Goal: Task Accomplishment & Management: Manage account settings

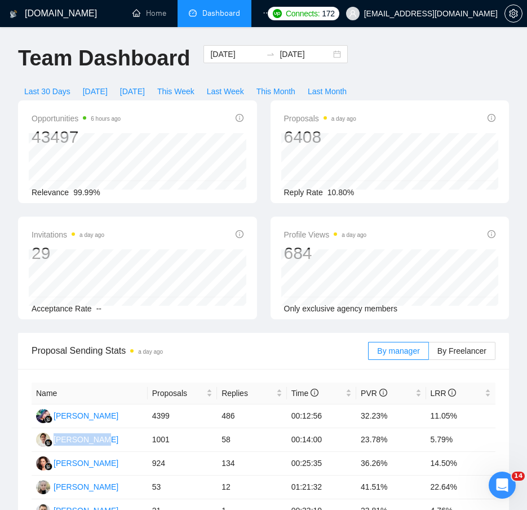
scroll to position [518, 0]
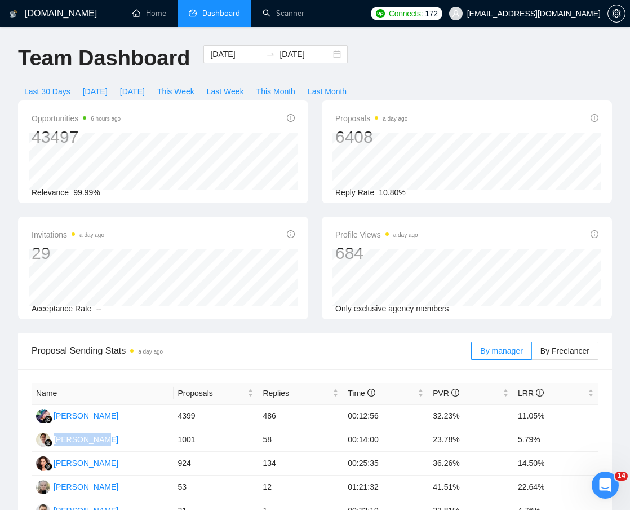
click at [493, 76] on div "Team Dashboard 2021-12-01 2025-10-06 Last 30 Days Today Yesterday This Week Las…" at bounding box center [315, 72] width 608 height 55
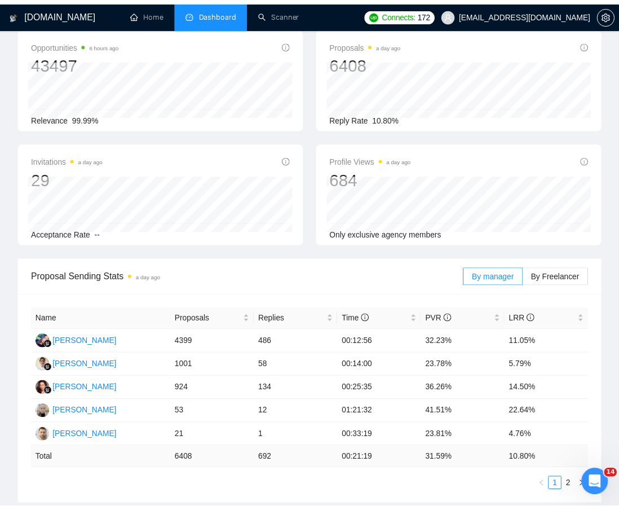
scroll to position [0, 0]
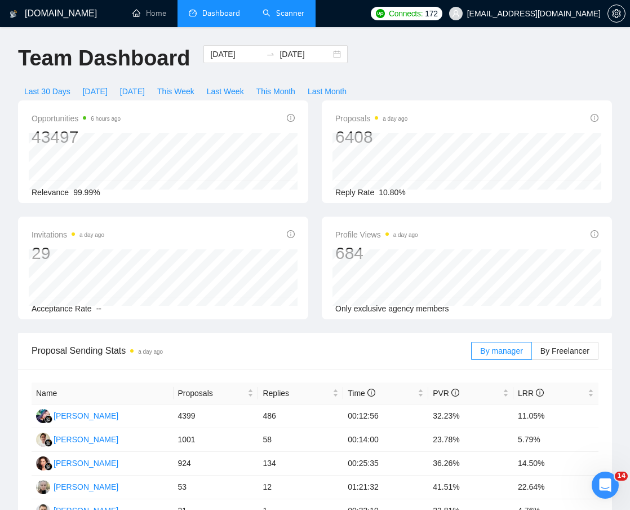
click at [277, 12] on link "Scanner" at bounding box center [284, 13] width 42 height 10
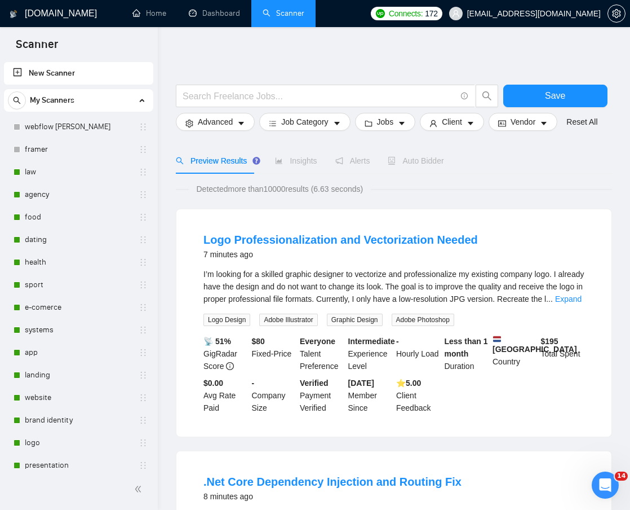
drag, startPoint x: 591, startPoint y: 59, endPoint x: 607, endPoint y: 55, distance: 16.1
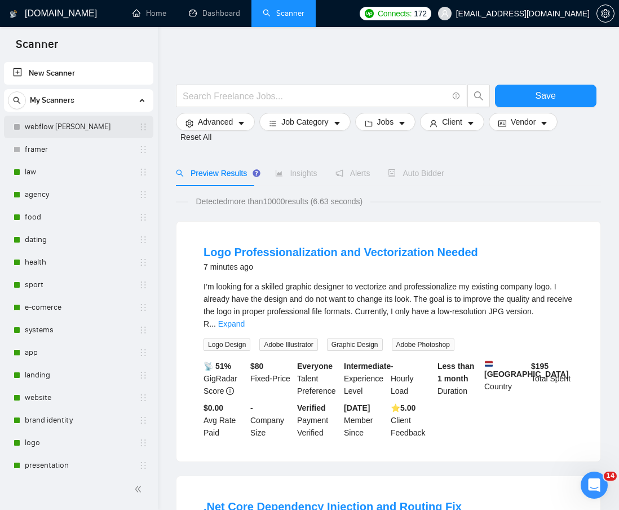
click at [62, 120] on link "webflow [PERSON_NAME]" at bounding box center [78, 127] width 107 height 23
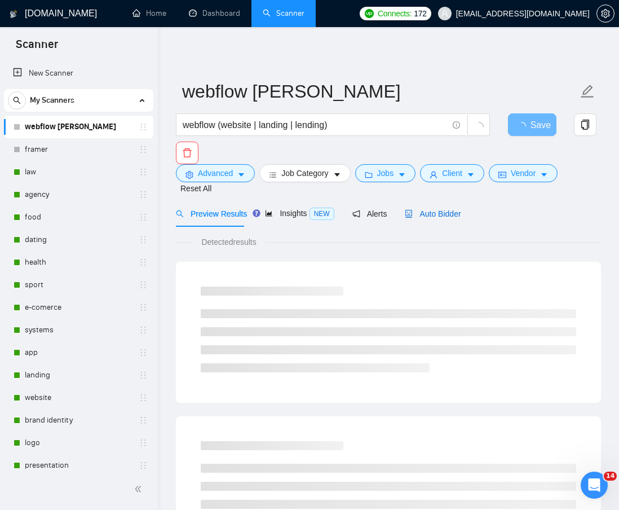
click at [435, 207] on div "Auto Bidder" at bounding box center [433, 213] width 56 height 12
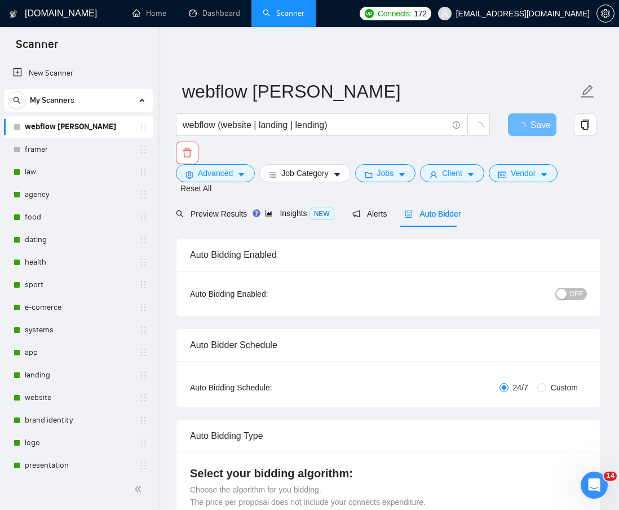
checkbox input "true"
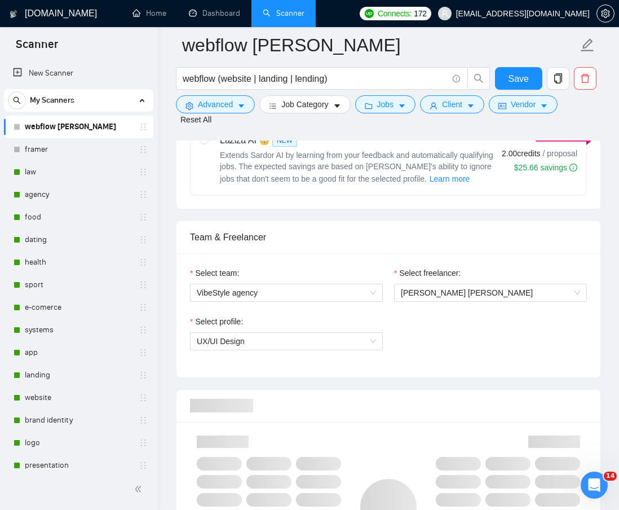
scroll to position [564, 0]
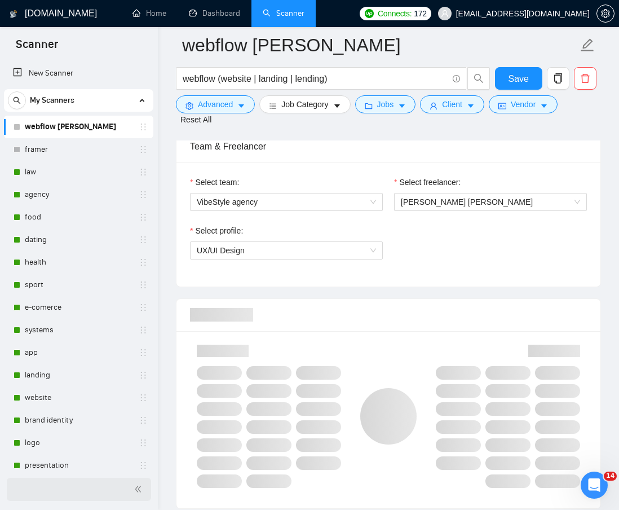
click at [135, 485] on icon "double-left" at bounding box center [138, 489] width 8 height 8
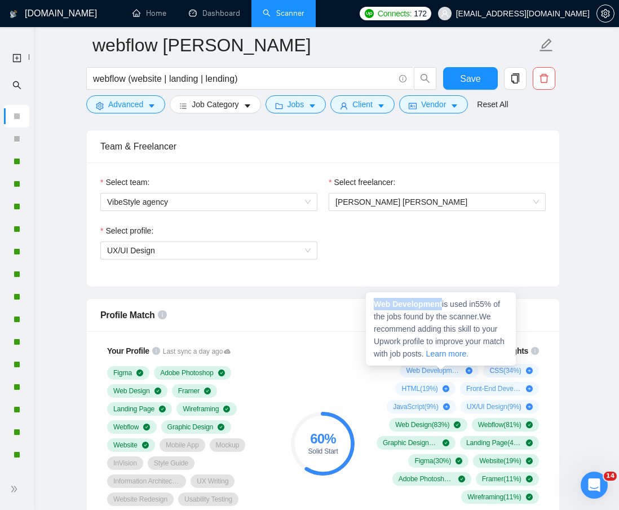
drag, startPoint x: 443, startPoint y: 303, endPoint x: 375, endPoint y: 308, distance: 67.2
click at [375, 308] on span "Web Development is used in 55 % of the jobs found by the scanner. We recommend …" at bounding box center [439, 328] width 131 height 59
copy strong "Web Development"
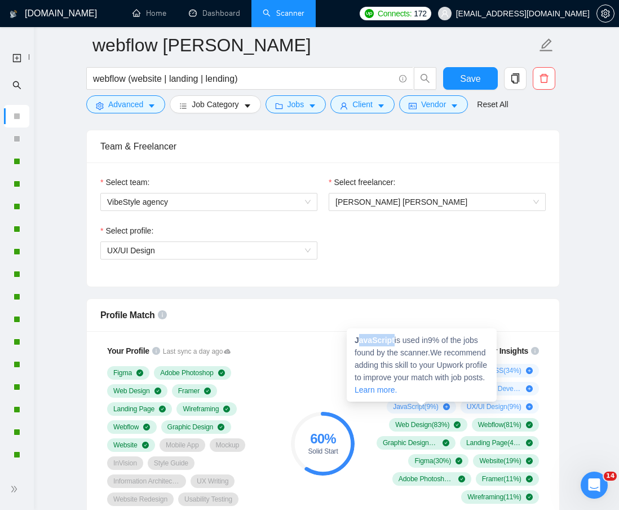
drag, startPoint x: 392, startPoint y: 341, endPoint x: 357, endPoint y: 342, distance: 35.0
click at [357, 342] on strong "JavaScript" at bounding box center [375, 339] width 40 height 9
click at [357, 341] on strong "JavaScript" at bounding box center [375, 339] width 40 height 9
drag, startPoint x: 355, startPoint y: 341, endPoint x: 393, endPoint y: 339, distance: 37.8
click at [393, 339] on span "JavaScript is used in 9 % of the jobs found by the scanner. We recommend adding…" at bounding box center [421, 364] width 132 height 59
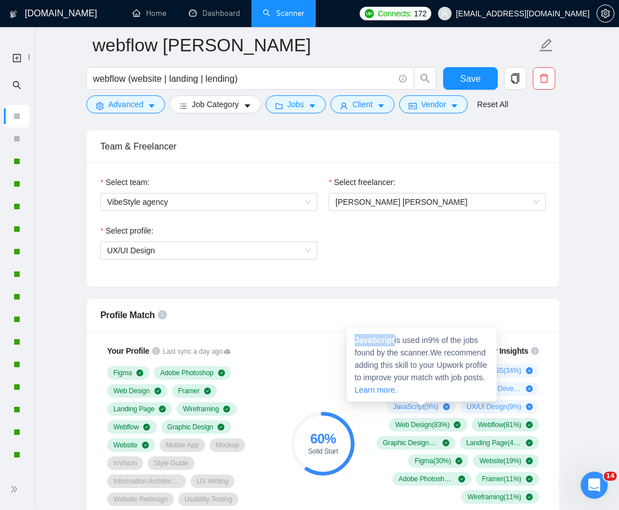
copy strong "JavaScript"
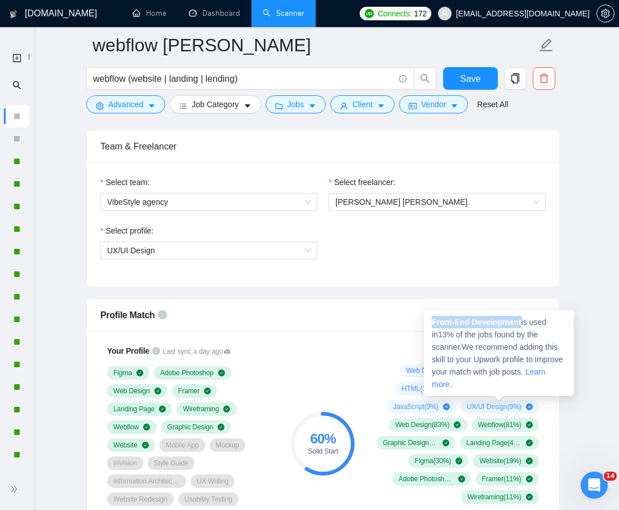
drag, startPoint x: 521, startPoint y: 320, endPoint x: 434, endPoint y: 319, distance: 87.4
click at [434, 319] on span "Front-End Development is used in 13 % of the jobs found by the scanner. We reco…" at bounding box center [497, 352] width 131 height 71
copy strong "Front-End Development"
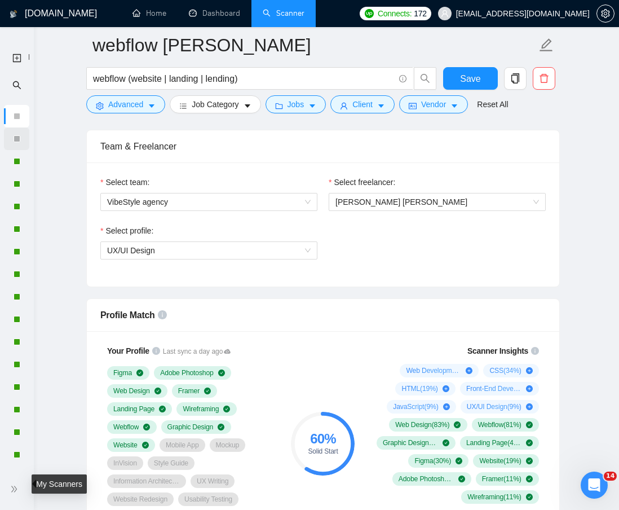
click at [10, 134] on div at bounding box center [16, 138] width 25 height 23
click at [0, 0] on div "Inactive - Bidding paused or not configured" at bounding box center [0, 0] width 0 height 0
click at [14, 490] on icon "double-right" at bounding box center [14, 489] width 8 height 8
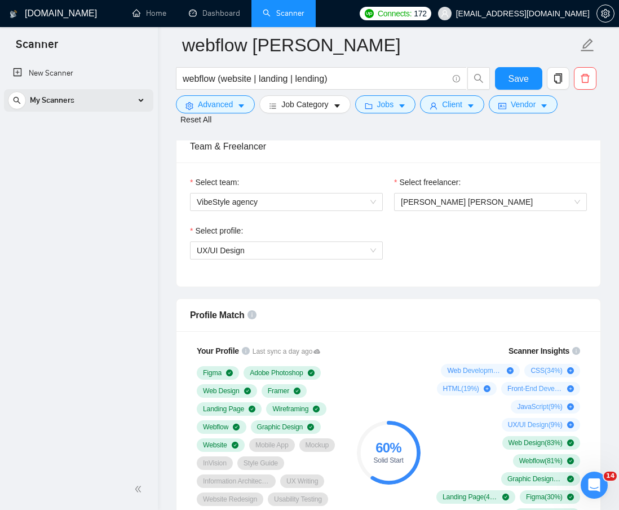
click at [137, 99] on div "My Scanners" at bounding box center [79, 100] width 142 height 23
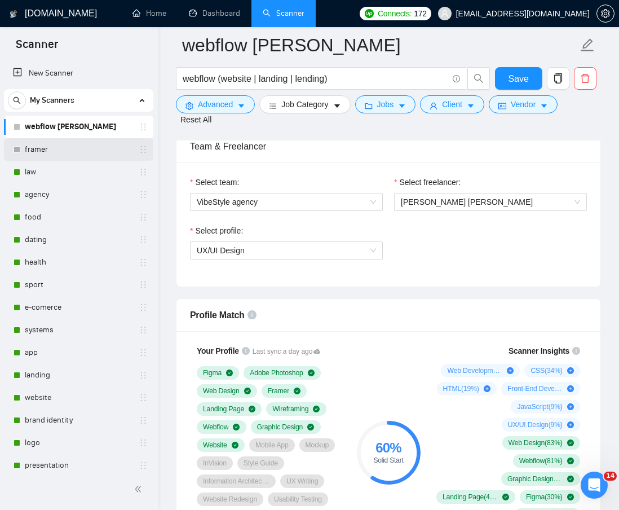
click at [51, 142] on link "framer" at bounding box center [78, 149] width 107 height 23
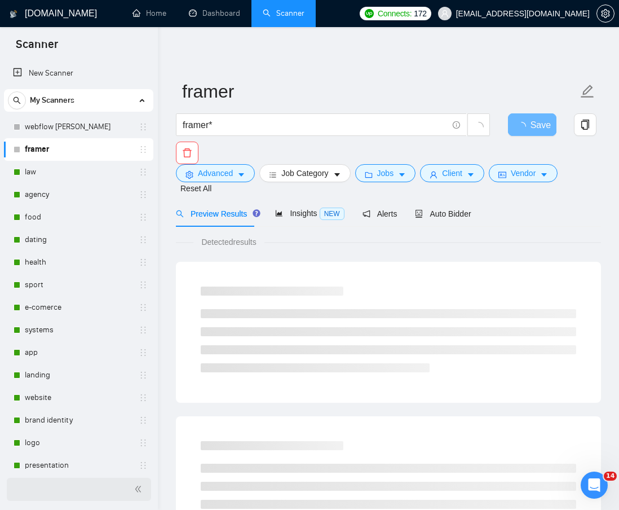
click at [139, 494] on span "double-left" at bounding box center [139, 488] width 11 height 11
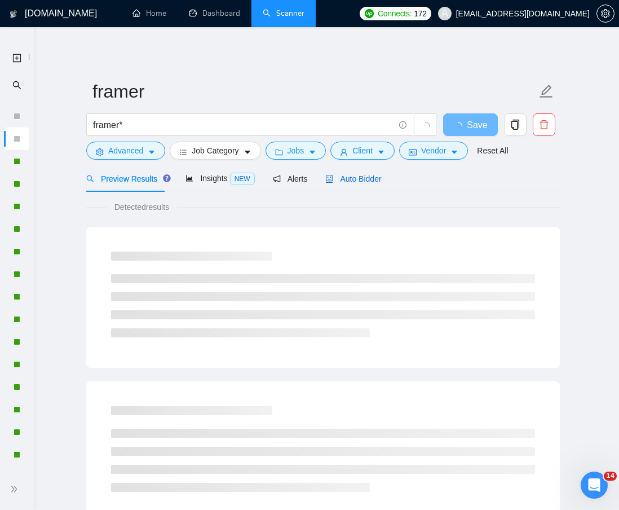
click at [353, 182] on span "Auto Bidder" at bounding box center [353, 178] width 56 height 9
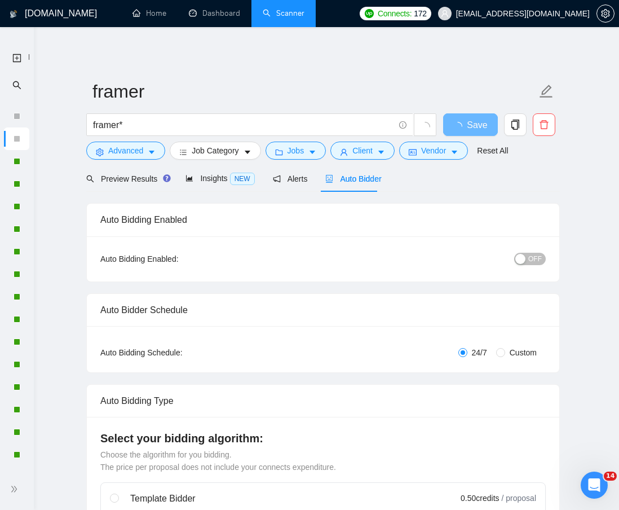
radio input "false"
radio input "true"
checkbox input "true"
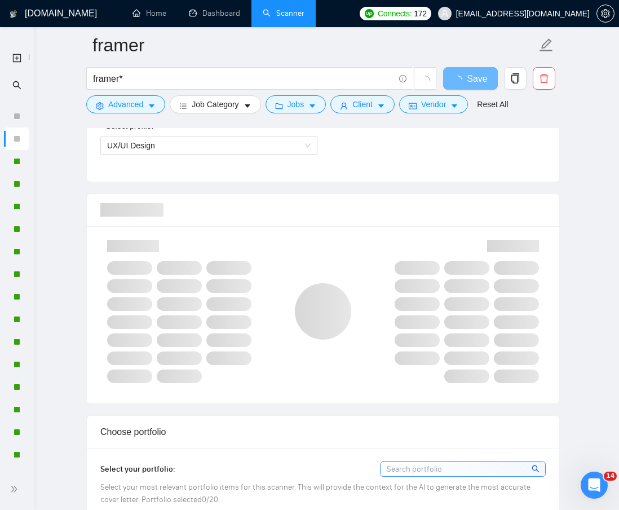
scroll to position [846, 0]
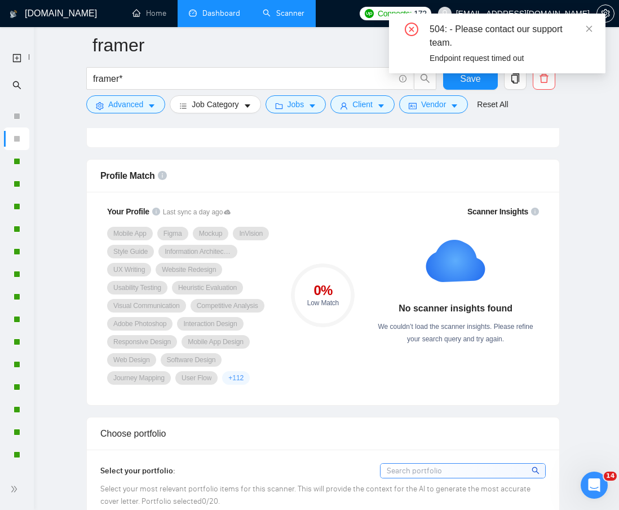
click at [200, 18] on link "Dashboard" at bounding box center [214, 13] width 51 height 10
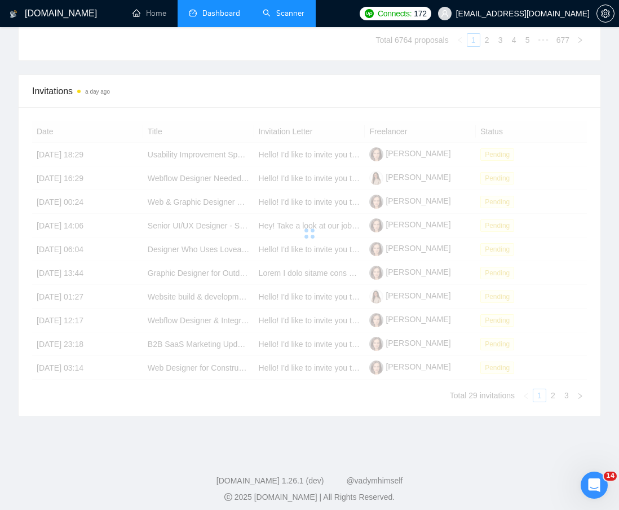
click at [299, 18] on link "Scanner" at bounding box center [284, 13] width 42 height 10
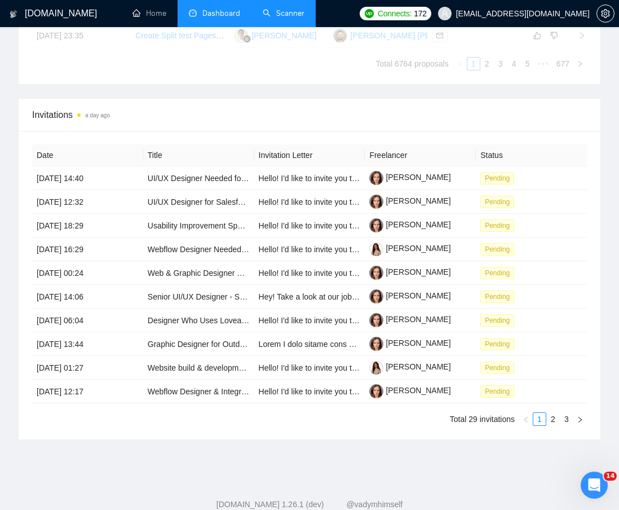
scroll to position [869, 0]
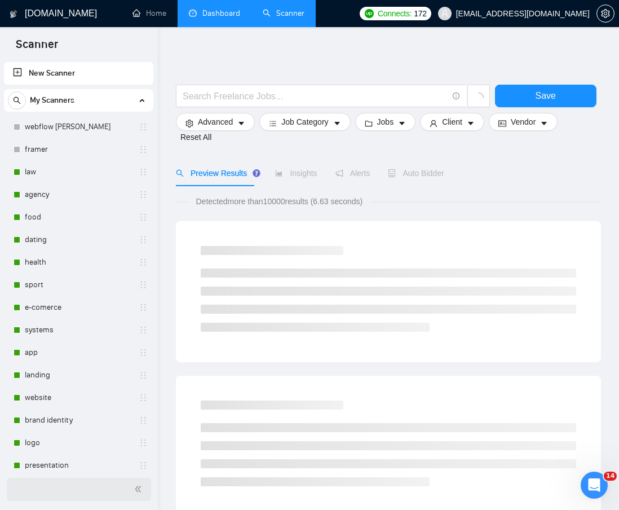
click at [140, 494] on span "double-left" at bounding box center [139, 488] width 11 height 11
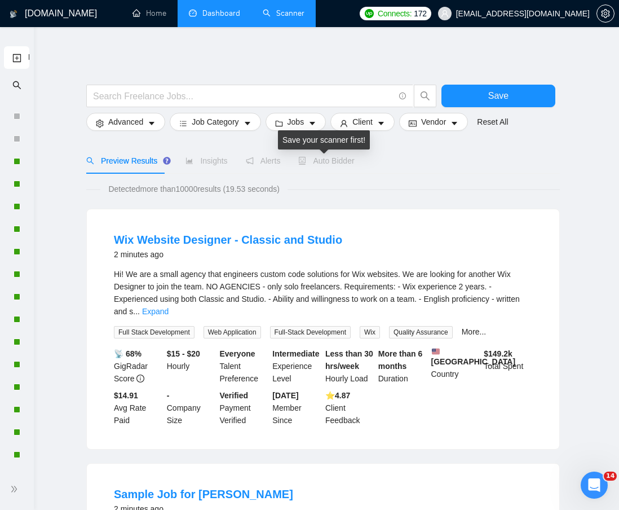
click at [339, 158] on span "Auto Bidder" at bounding box center [326, 160] width 56 height 9
click at [230, 14] on link "Dashboard" at bounding box center [214, 13] width 51 height 10
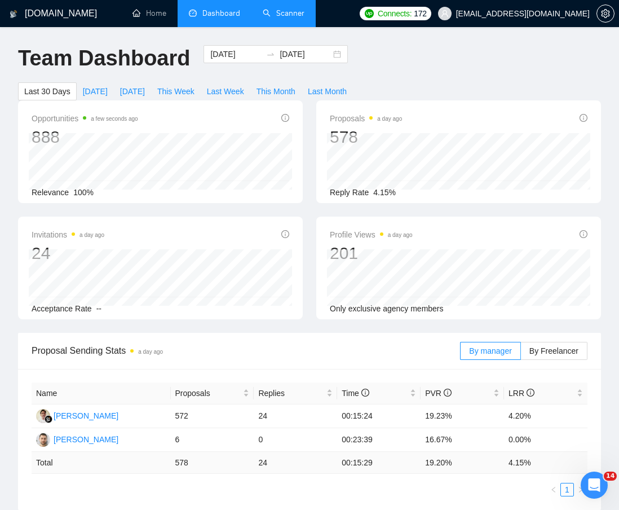
click at [297, 16] on link "Scanner" at bounding box center [284, 13] width 42 height 10
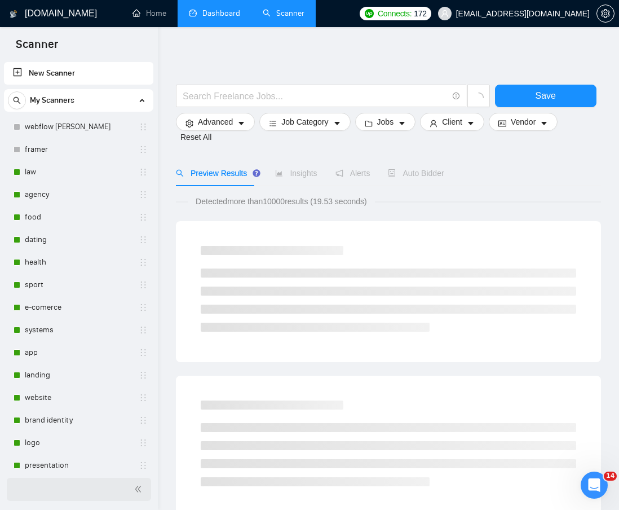
click at [141, 493] on icon "double-left" at bounding box center [138, 489] width 8 height 8
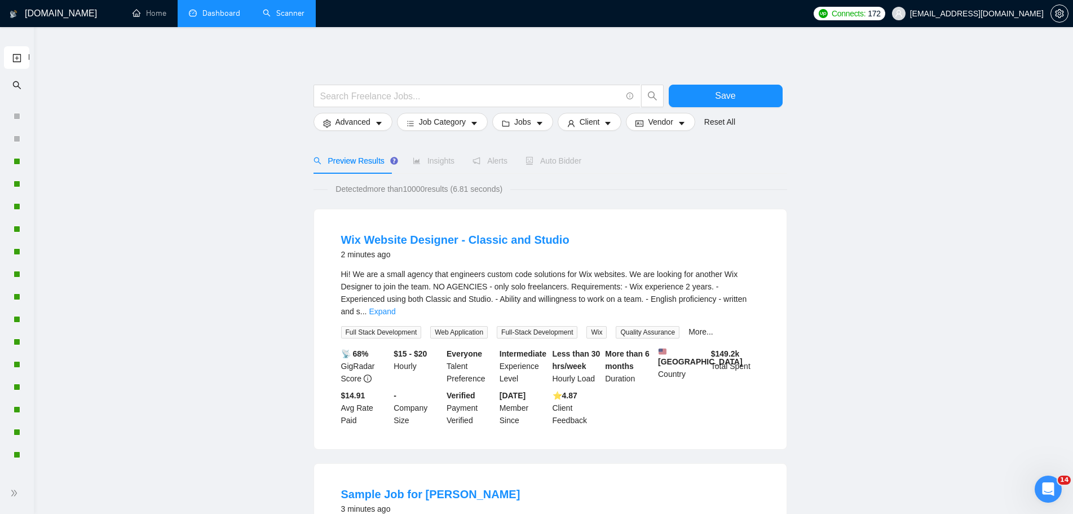
click at [28, 496] on div at bounding box center [17, 492] width 34 height 23
click at [14, 488] on span "double-right" at bounding box center [15, 492] width 11 height 11
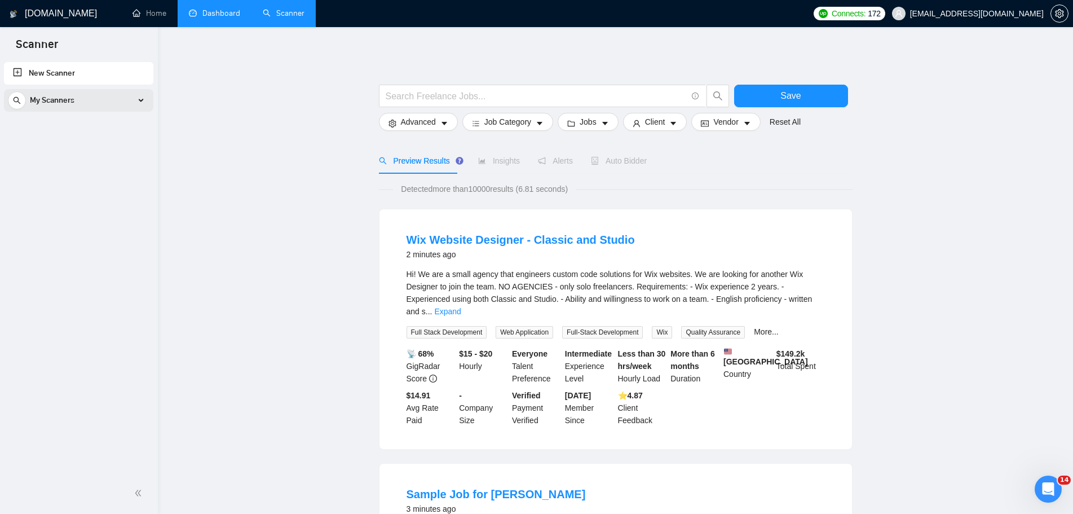
click at [99, 100] on div "My Scanners" at bounding box center [79, 100] width 142 height 23
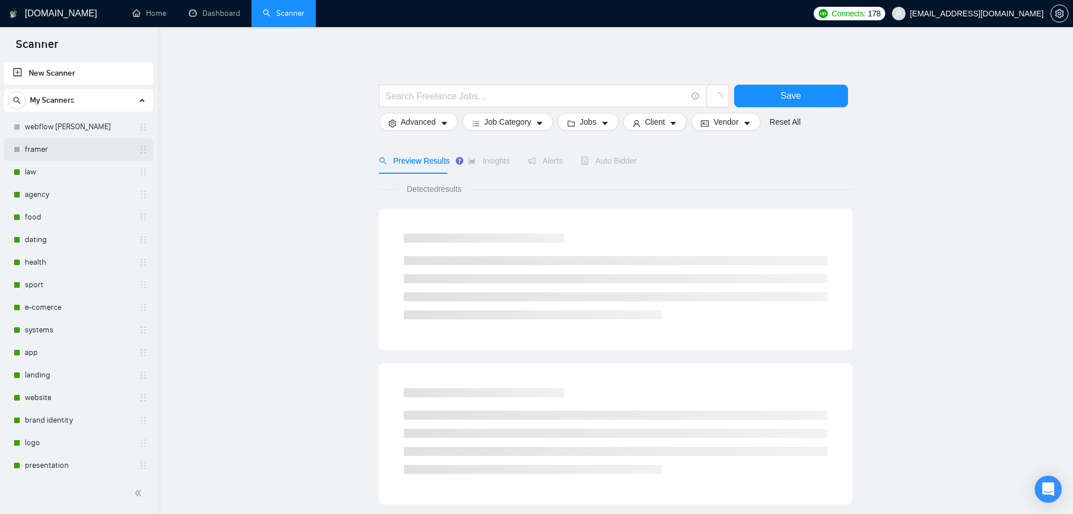
click at [36, 144] on link "framer" at bounding box center [78, 149] width 107 height 23
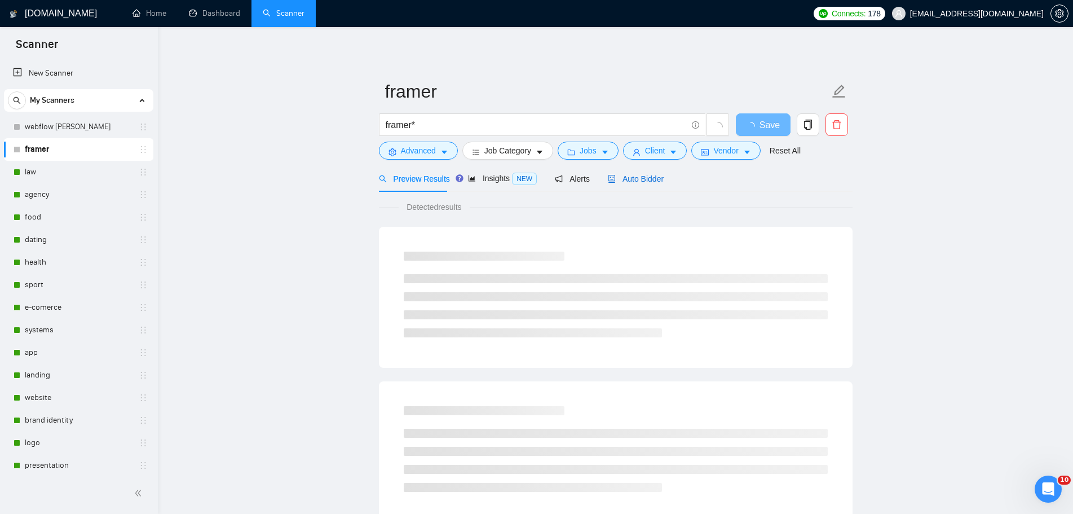
click at [646, 179] on span "Auto Bidder" at bounding box center [636, 178] width 56 height 9
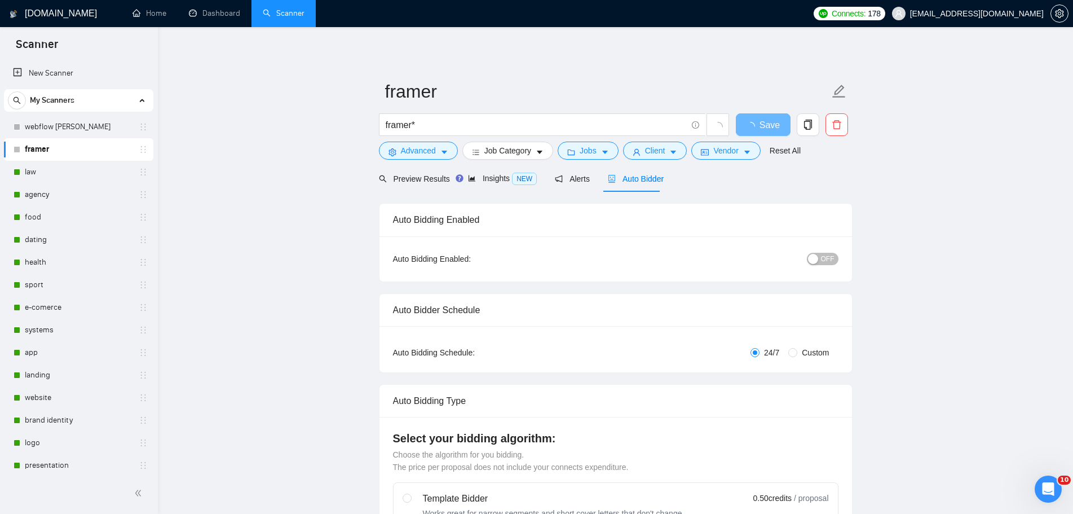
radio input "false"
radio input "true"
checkbox input "true"
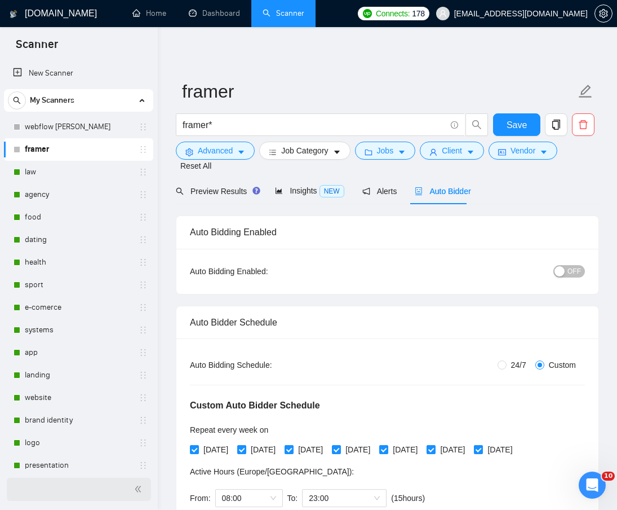
click at [139, 496] on div at bounding box center [79, 489] width 144 height 23
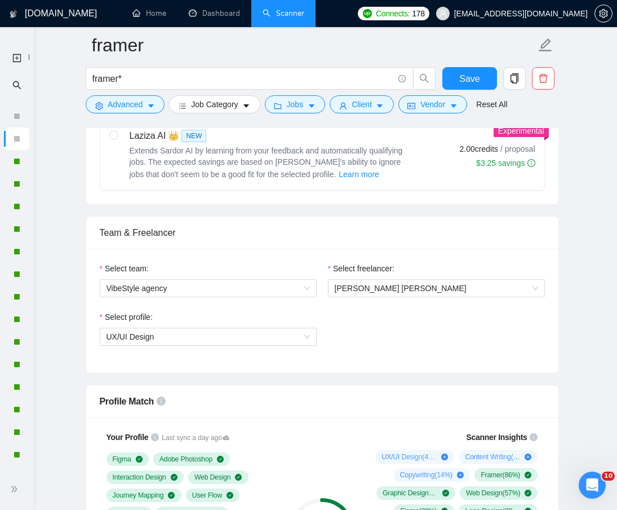
scroll to position [789, 0]
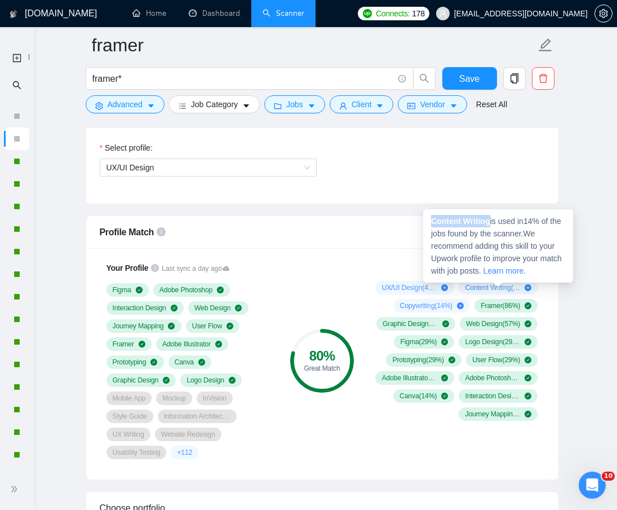
drag, startPoint x: 491, startPoint y: 220, endPoint x: 432, endPoint y: 219, distance: 59.2
click at [432, 219] on strong "Content Writing" at bounding box center [460, 220] width 59 height 9
copy strong "Content Writing"
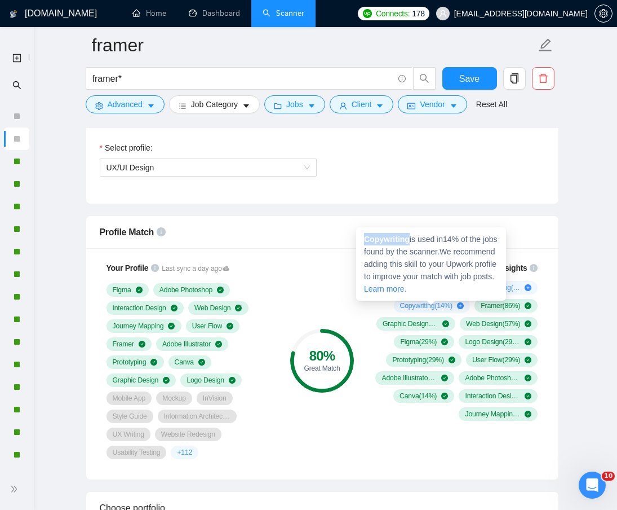
drag, startPoint x: 409, startPoint y: 238, endPoint x: 366, endPoint y: 240, distance: 43.4
click at [366, 240] on strong "Copywriting" at bounding box center [387, 239] width 46 height 9
copy strong "Copywriting"
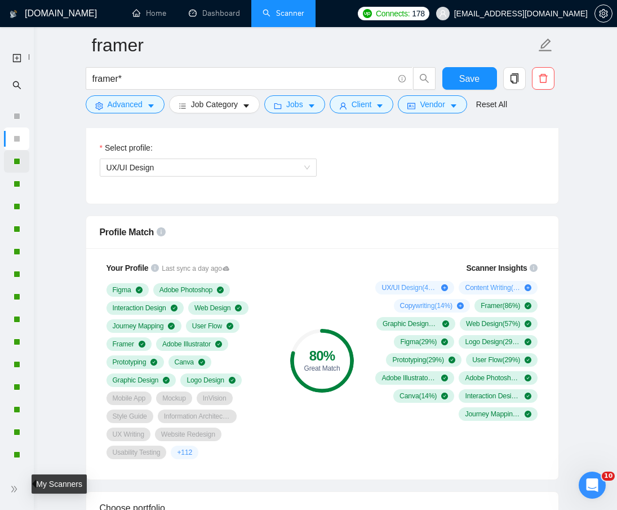
click at [17, 163] on div at bounding box center [17, 161] width 7 height 7
click at [16, 160] on div "Bidding - Auto Bidding Enabled" at bounding box center [78, 165] width 125 height 24
click at [19, 486] on span "double-right" at bounding box center [15, 488] width 11 height 11
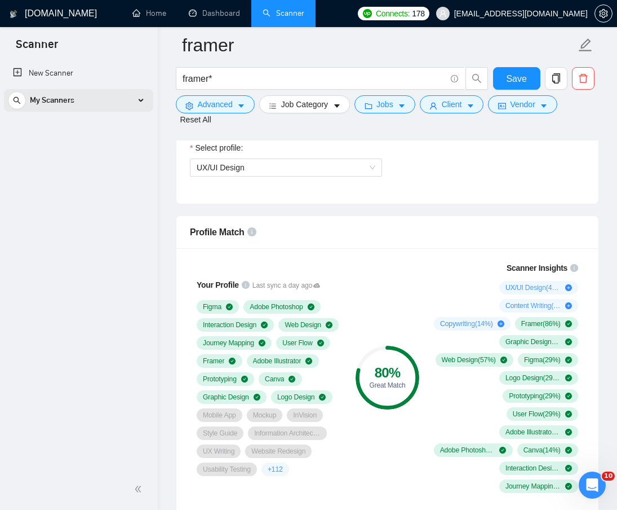
click at [138, 102] on div "My Scanners" at bounding box center [79, 100] width 142 height 23
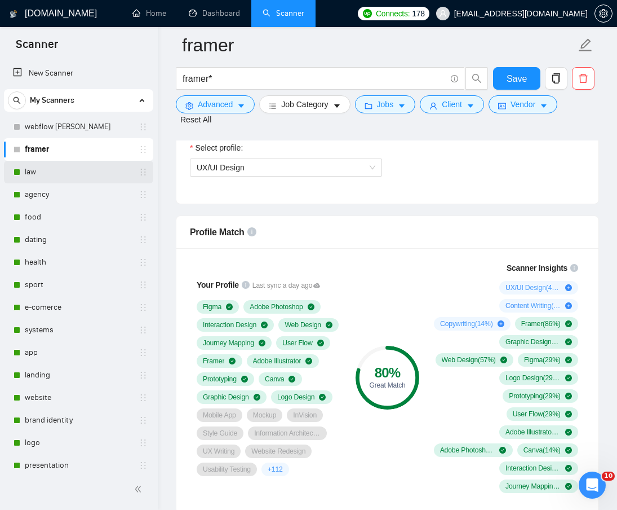
click at [70, 172] on link "law" at bounding box center [78, 172] width 107 height 23
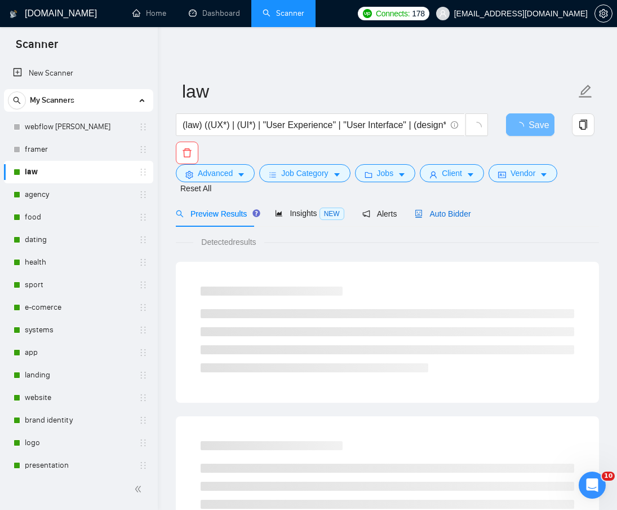
click at [435, 209] on span "Auto Bidder" at bounding box center [443, 213] width 56 height 9
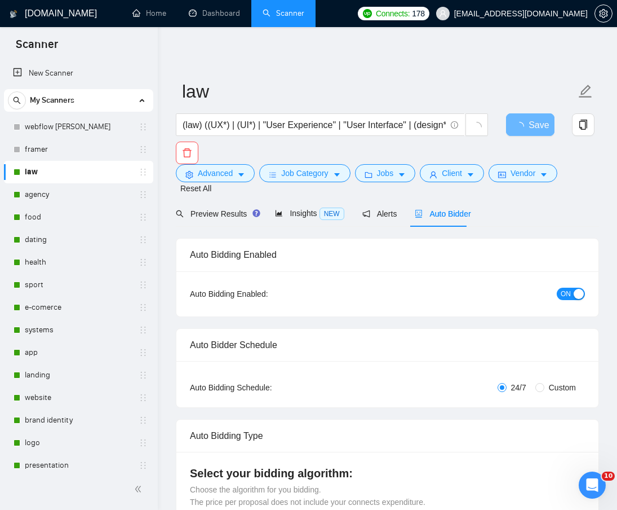
radio input "false"
radio input "true"
checkbox input "true"
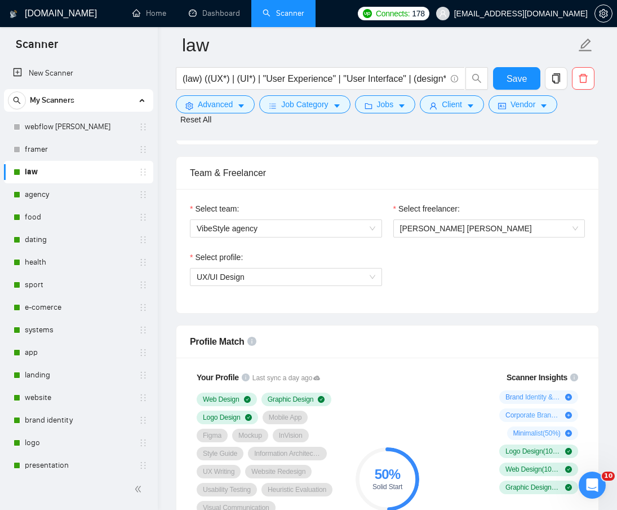
scroll to position [846, 0]
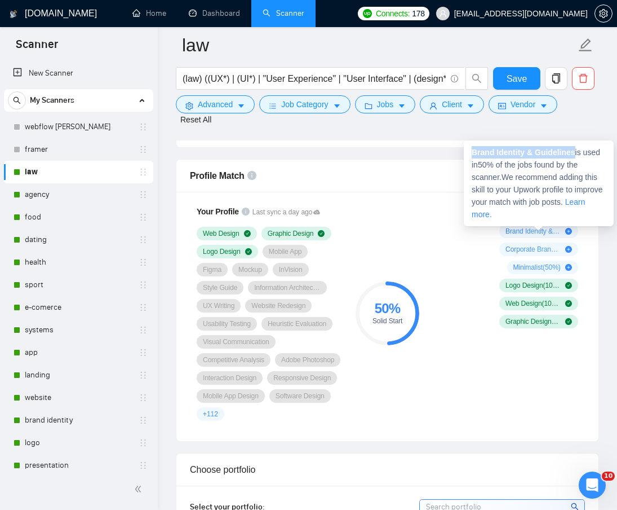
drag, startPoint x: 574, startPoint y: 152, endPoint x: 473, endPoint y: 154, distance: 101.5
click at [473, 154] on strong "Brand Identity & Guidelines" at bounding box center [524, 152] width 104 height 9
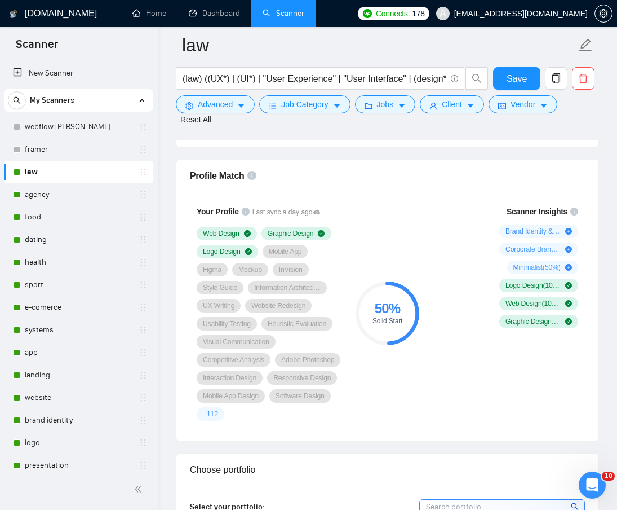
copy strong "Brand Identity & Guidelines"
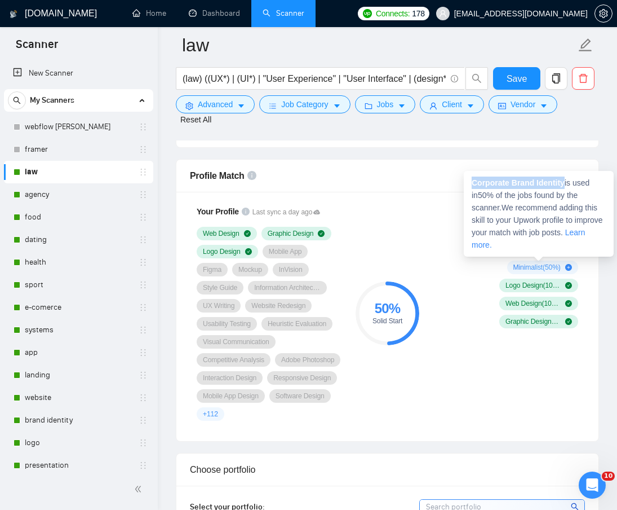
drag, startPoint x: 564, startPoint y: 183, endPoint x: 473, endPoint y: 182, distance: 90.8
click at [473, 182] on strong "Corporate Brand Identity" at bounding box center [518, 182] width 93 height 9
copy strong "Corporate Brand Identity"
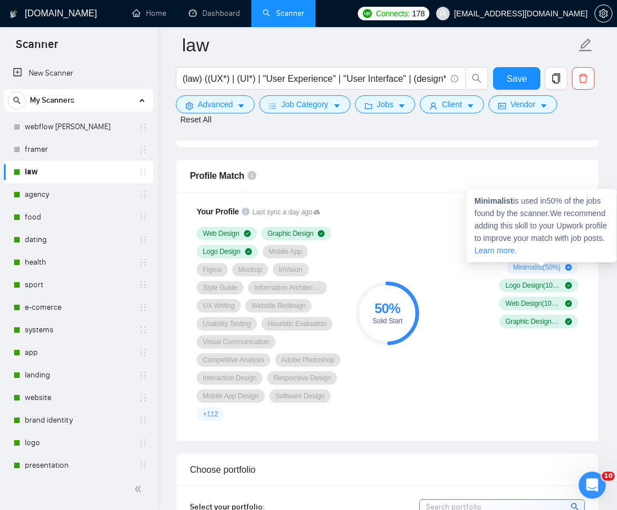
drag, startPoint x: 512, startPoint y: 269, endPoint x: 543, endPoint y: 269, distance: 31.0
click at [543, 269] on span "Minimalist ( 50 %)" at bounding box center [537, 267] width 47 height 9
drag, startPoint x: 515, startPoint y: 204, endPoint x: 476, endPoint y: 199, distance: 38.6
click at [476, 199] on span "Minimalist is used in 50 % of the jobs found by the scanner. We recommend addin…" at bounding box center [541, 225] width 132 height 59
copy strong "Minimalist"
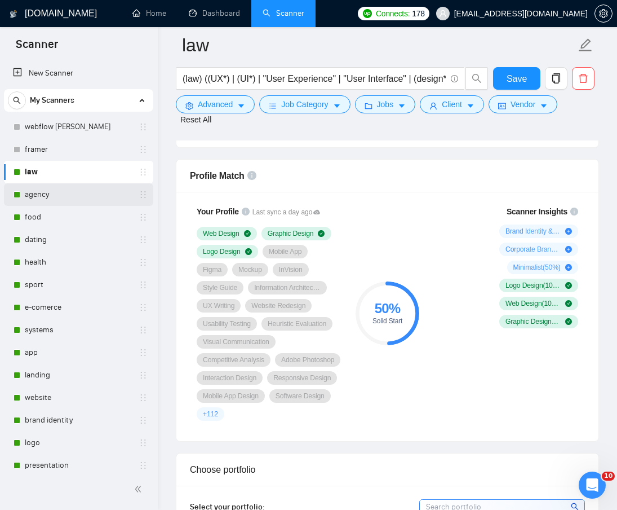
click at [60, 194] on link "agency" at bounding box center [78, 194] width 107 height 23
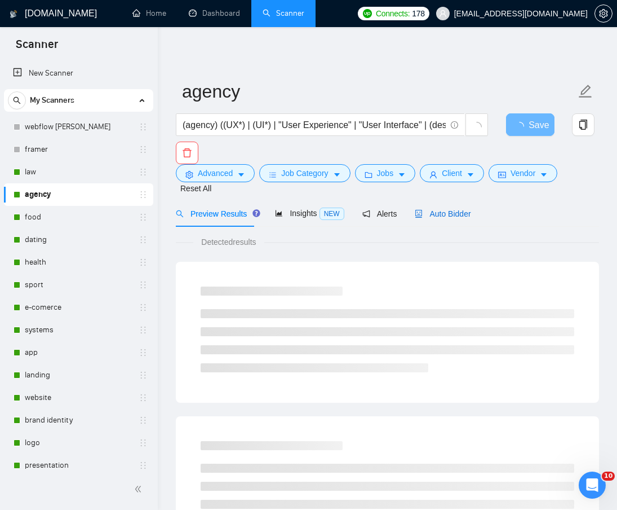
click at [454, 209] on span "Auto Bidder" at bounding box center [443, 213] width 56 height 9
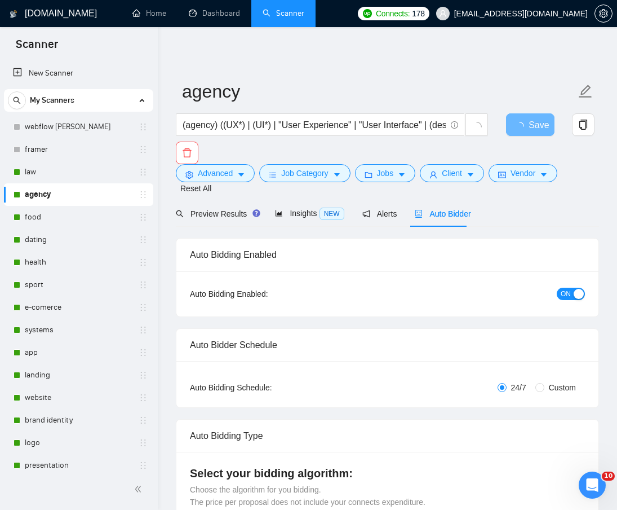
radio input "false"
radio input "true"
checkbox input "true"
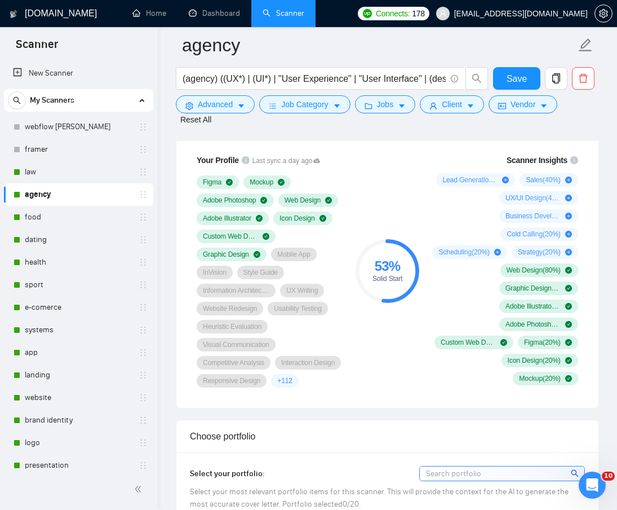
scroll to position [789, 0]
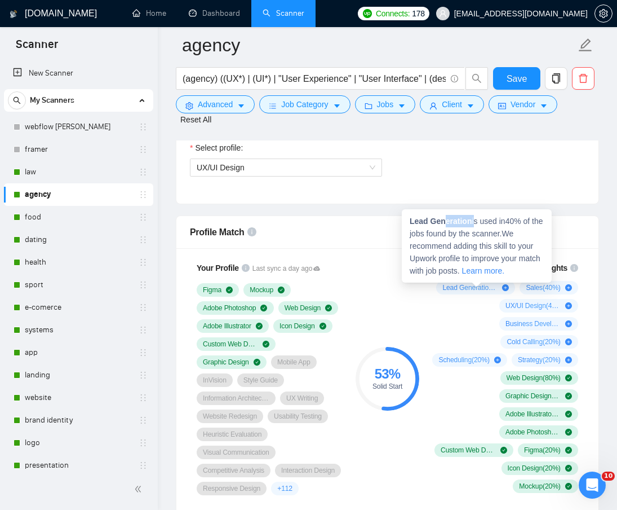
drag, startPoint x: 472, startPoint y: 222, endPoint x: 442, endPoint y: 219, distance: 30.1
click at [442, 219] on span "Lead Generation is used in 40 % of the jobs found by the scanner. We recommend …" at bounding box center [477, 245] width 134 height 59
click at [455, 227] on div "Lead Generation is used in 40 % of the jobs found by the scanner. We recommend …" at bounding box center [477, 245] width 150 height 73
drag, startPoint x: 471, startPoint y: 220, endPoint x: 410, endPoint y: 218, distance: 60.3
click at [410, 218] on span "Lead Generation is used in 40 % of the jobs found by the scanner. We recommend …" at bounding box center [477, 245] width 134 height 59
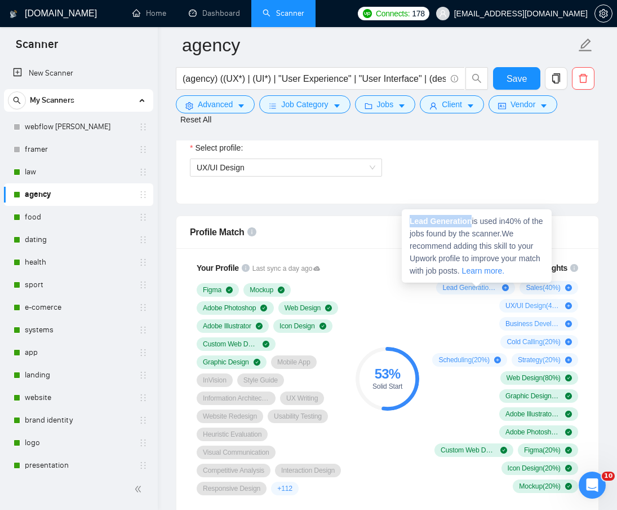
copy strong "Lead Generation"
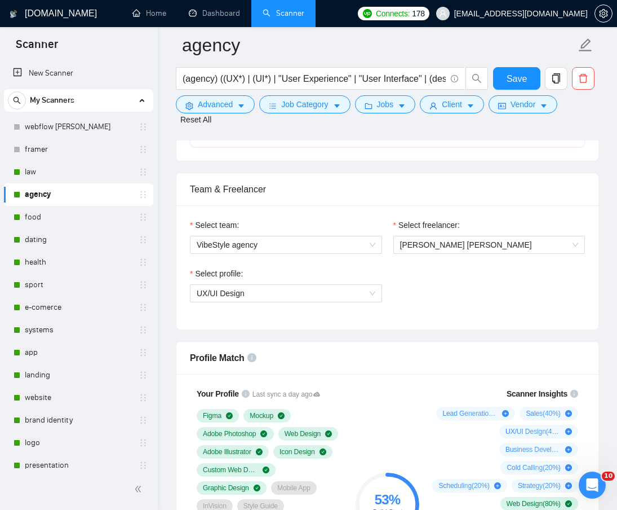
scroll to position [677, 0]
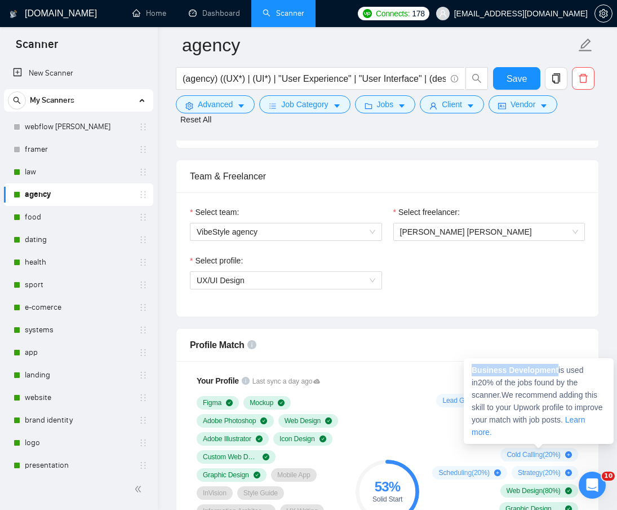
drag, startPoint x: 556, startPoint y: 369, endPoint x: 474, endPoint y: 368, distance: 82.3
click at [474, 368] on span "Business Development is used in 20 % of the jobs found by the scanner. We recom…" at bounding box center [537, 400] width 131 height 71
copy strong "Business Development"
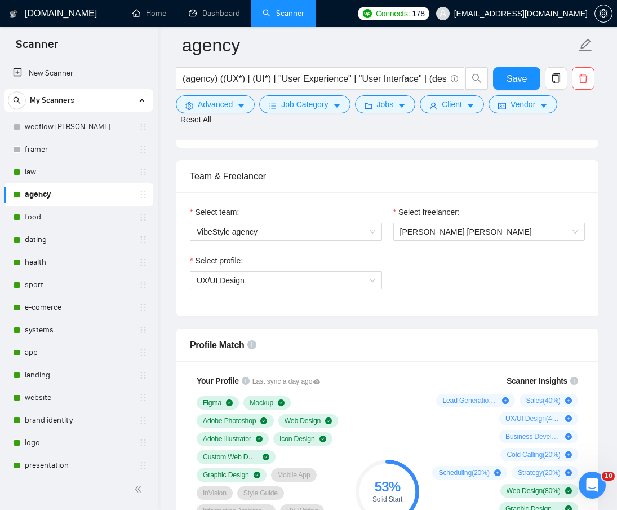
scroll to position [733, 0]
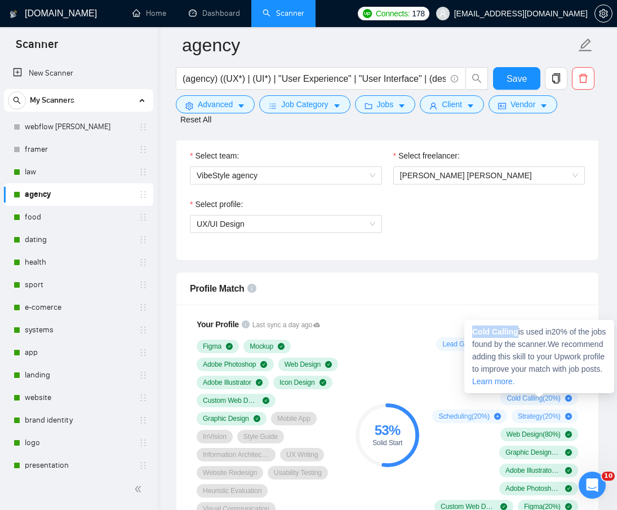
drag, startPoint x: 517, startPoint y: 334, endPoint x: 474, endPoint y: 332, distance: 42.9
click at [474, 332] on span "Cold Calling is used in 20 % of the jobs found by the scanner. We recommend add…" at bounding box center [539, 356] width 134 height 59
copy strong "Cold Calling"
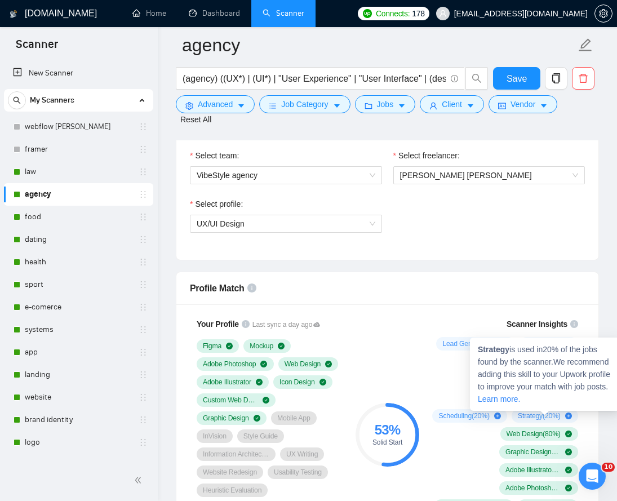
click at [541, 418] on span "Strategy ( 20 %)" at bounding box center [539, 416] width 43 height 9
drag, startPoint x: 509, startPoint y: 348, endPoint x: 479, endPoint y: 349, distance: 29.9
click at [479, 349] on strong "Strategy" at bounding box center [494, 349] width 32 height 9
copy strong "Strategy"
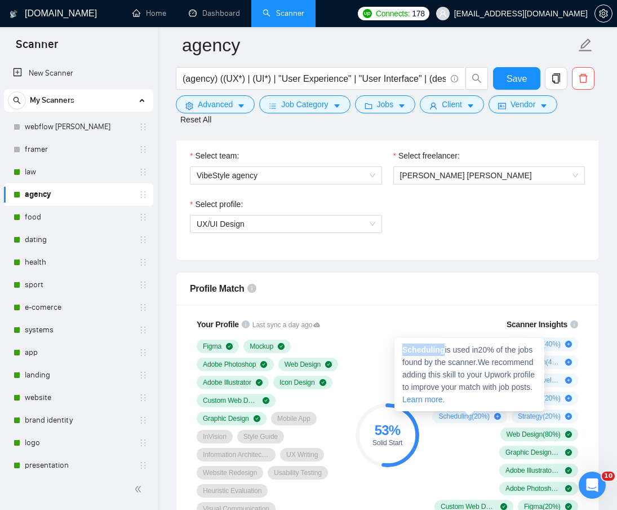
drag, startPoint x: 442, startPoint y: 348, endPoint x: 404, endPoint y: 348, distance: 37.8
click at [404, 348] on strong "Scheduling" at bounding box center [424, 349] width 42 height 9
copy strong "Scheduling"
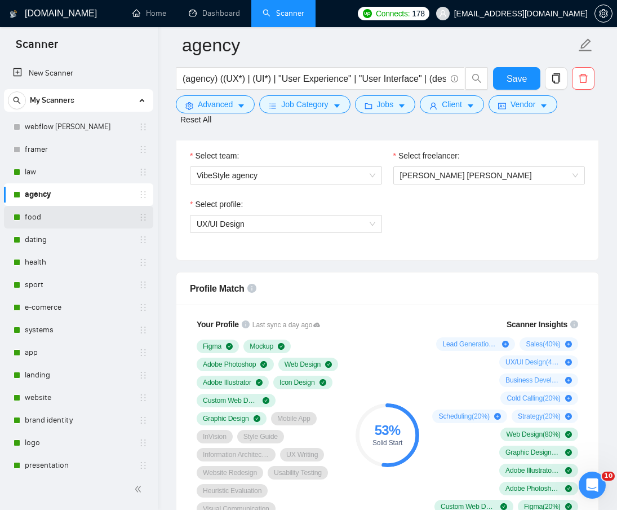
click at [50, 213] on link "food" at bounding box center [78, 217] width 107 height 23
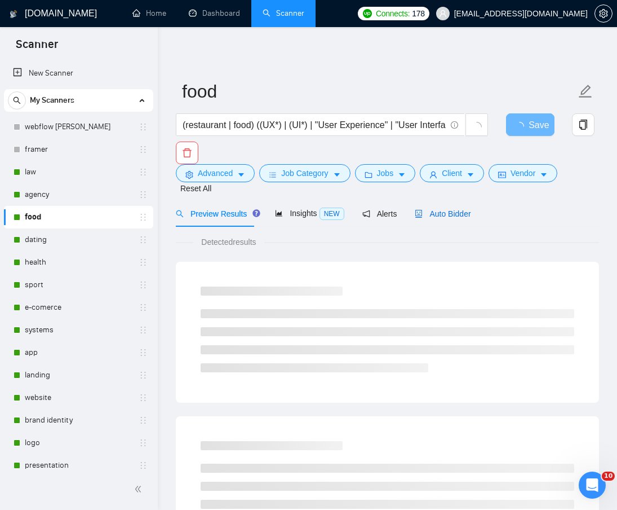
click at [445, 209] on span "Auto Bidder" at bounding box center [443, 213] width 56 height 9
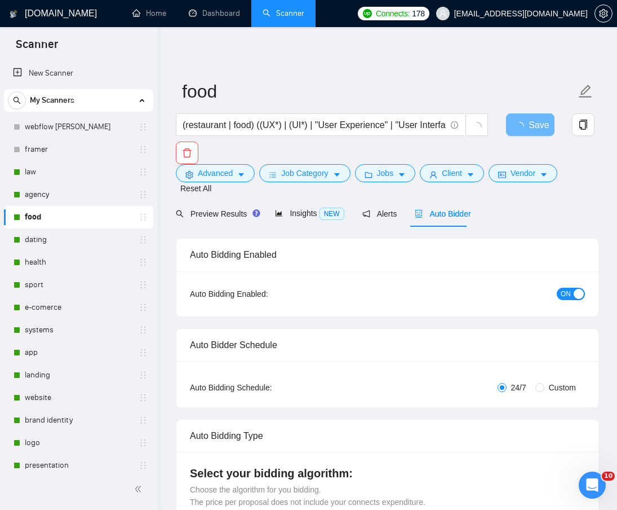
radio input "false"
radio input "true"
checkbox input "true"
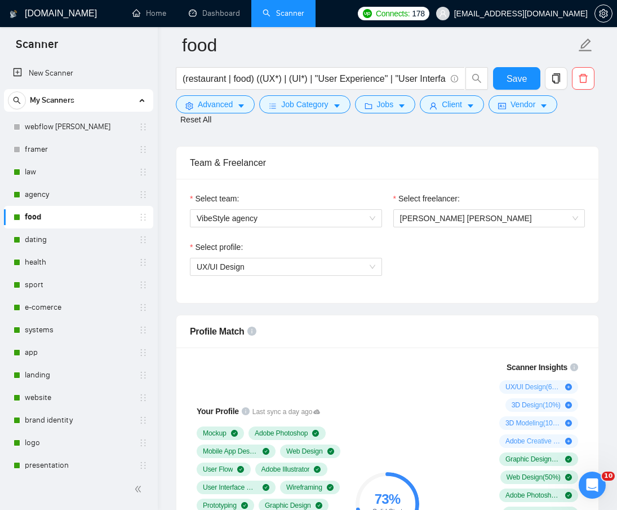
scroll to position [789, 0]
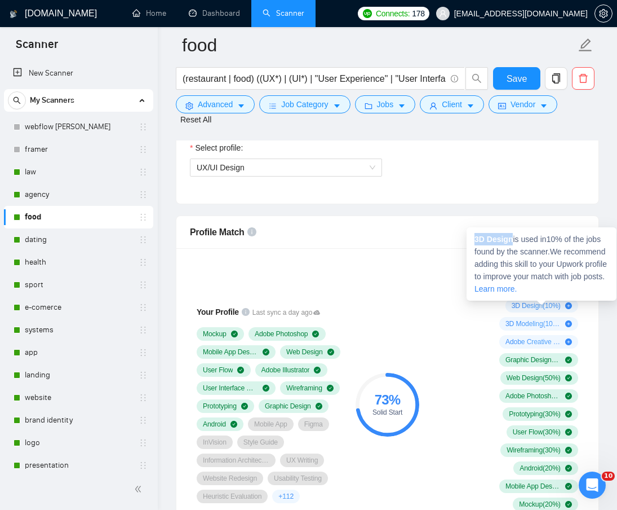
drag, startPoint x: 512, startPoint y: 241, endPoint x: 474, endPoint y: 238, distance: 38.4
click at [474, 238] on div "3D Design is used in 10 % of the jobs found by the scanner. We recommend adding…" at bounding box center [542, 263] width 150 height 73
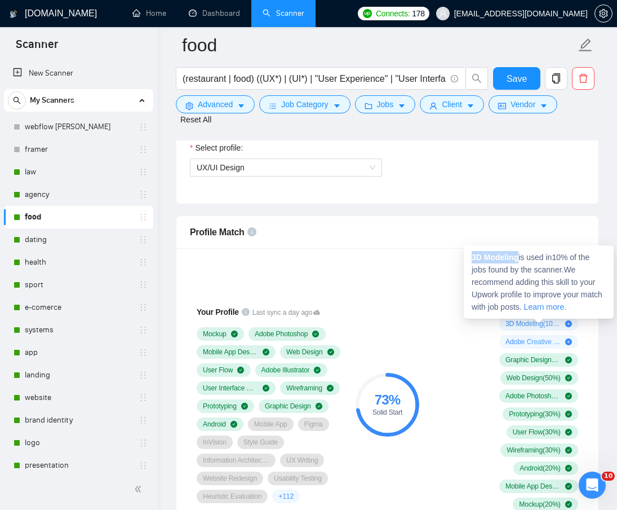
drag, startPoint x: 520, startPoint y: 257, endPoint x: 472, endPoint y: 254, distance: 47.5
click at [472, 254] on strong "3D Modeling" at bounding box center [495, 257] width 47 height 9
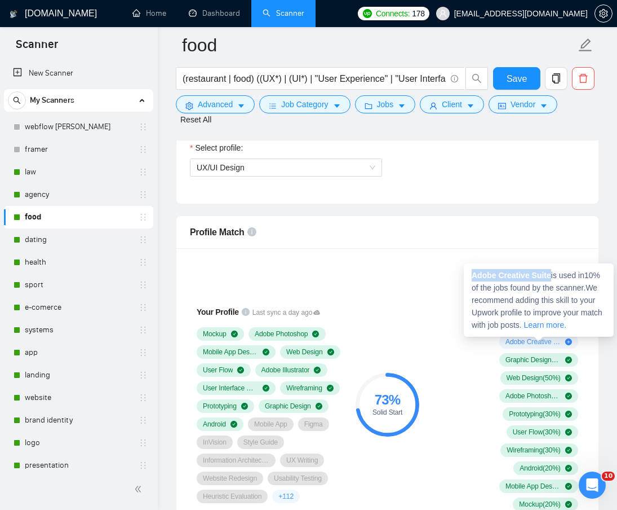
drag, startPoint x: 550, startPoint y: 273, endPoint x: 473, endPoint y: 272, distance: 76.7
click at [473, 272] on span "Adobe Creative Suite is used in 10 % of the jobs found by the scanner. We recom…" at bounding box center [537, 300] width 131 height 59
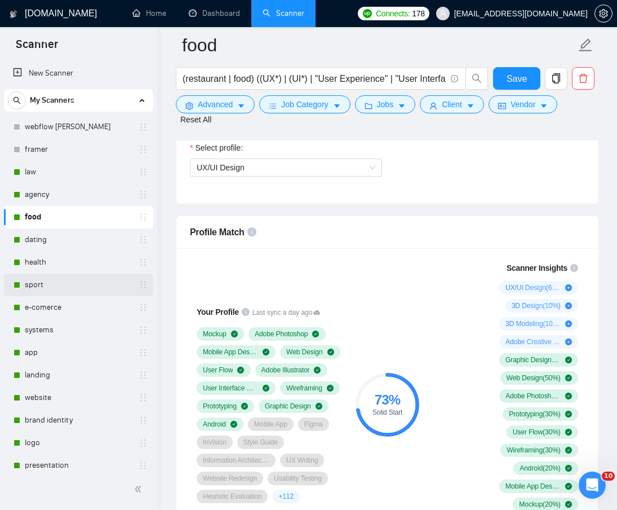
drag, startPoint x: 42, startPoint y: 237, endPoint x: 109, endPoint y: 295, distance: 88.7
click at [42, 237] on link "dating" at bounding box center [78, 239] width 107 height 23
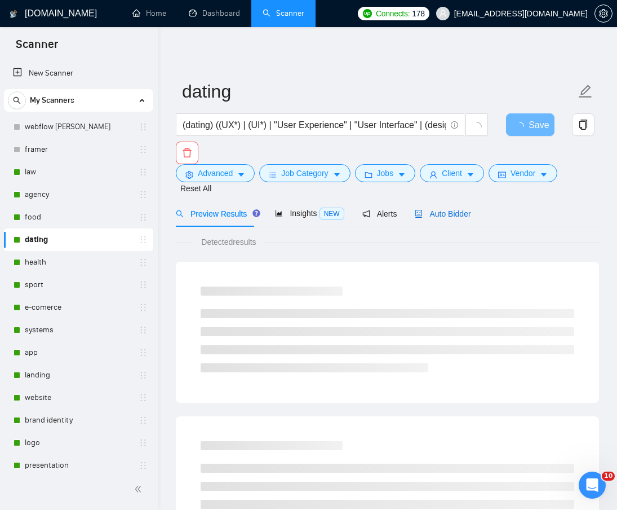
click at [457, 209] on span "Auto Bidder" at bounding box center [443, 213] width 56 height 9
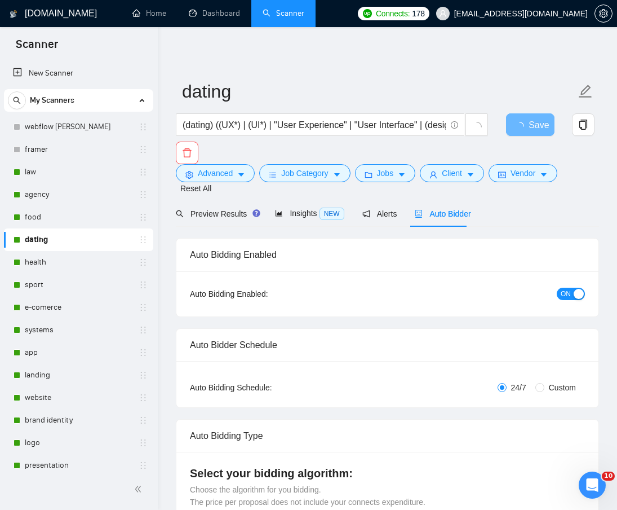
radio input "false"
radio input "true"
checkbox input "true"
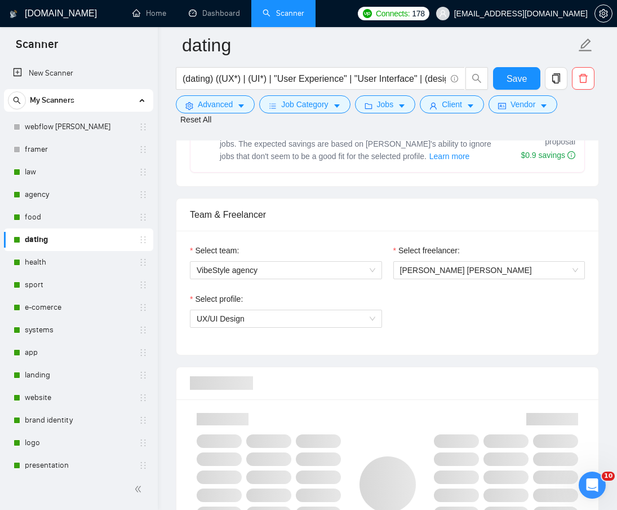
scroll to position [846, 0]
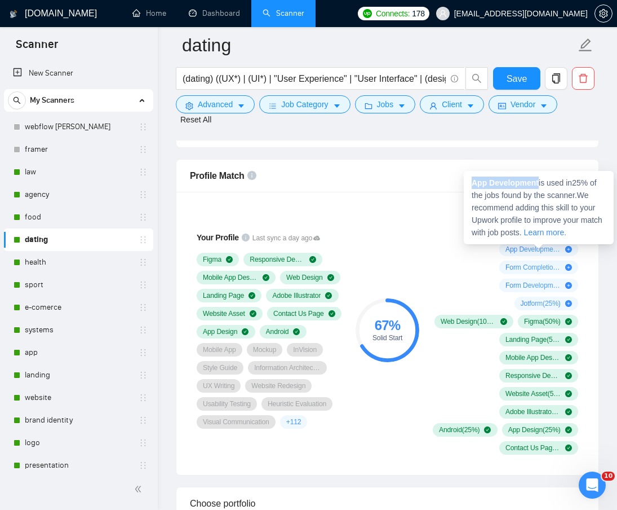
drag, startPoint x: 539, startPoint y: 183, endPoint x: 474, endPoint y: 182, distance: 64.9
click at [474, 182] on strong "App Development" at bounding box center [505, 182] width 67 height 9
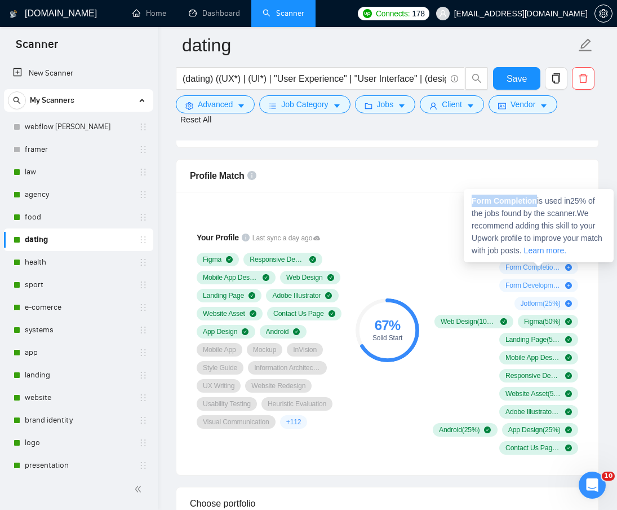
drag, startPoint x: 535, startPoint y: 197, endPoint x: 473, endPoint y: 201, distance: 62.1
click at [473, 201] on strong "Form Completion" at bounding box center [504, 200] width 65 height 9
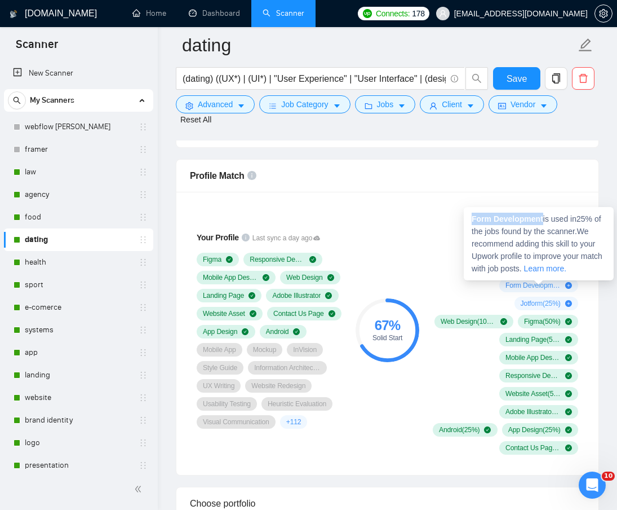
drag, startPoint x: 543, startPoint y: 220, endPoint x: 472, endPoint y: 219, distance: 71.0
click at [472, 219] on strong "Form Development" at bounding box center [508, 218] width 72 height 9
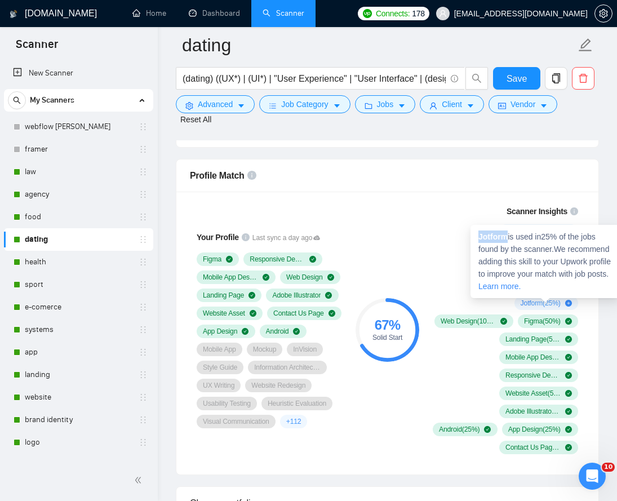
drag, startPoint x: 509, startPoint y: 236, endPoint x: 478, endPoint y: 236, distance: 31.0
click at [478, 236] on div "Jotform is used in 25 % of the jobs found by the scanner. We recommend adding t…" at bounding box center [546, 261] width 150 height 73
click at [504, 238] on strong "Jotform" at bounding box center [493, 236] width 29 height 9
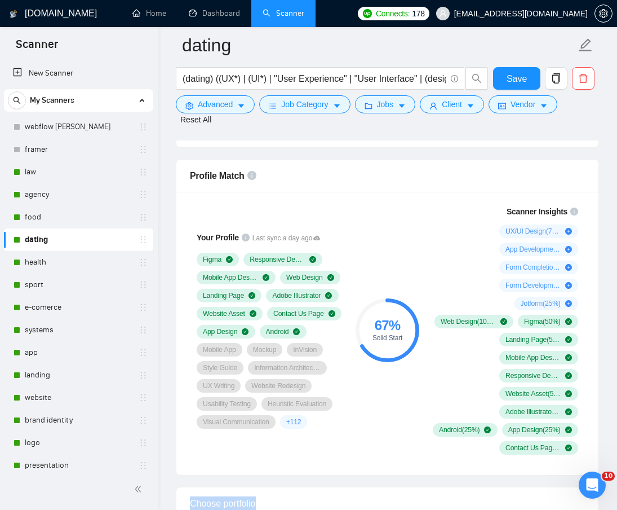
drag, startPoint x: 505, startPoint y: 237, endPoint x: 465, endPoint y: 233, distance: 40.2
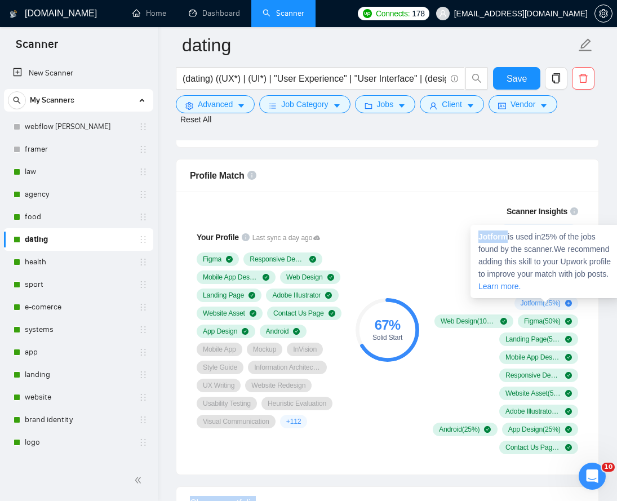
click at [528, 304] on span "Jotform ( 25 %)" at bounding box center [541, 303] width 40 height 9
click at [523, 242] on div "Jotform is used in 25 % of the jobs found by the scanner. We recommend adding t…" at bounding box center [546, 261] width 150 height 73
drag, startPoint x: 480, startPoint y: 237, endPoint x: 509, endPoint y: 233, distance: 29.0
click at [509, 233] on span "Jotform is used in 25 % of the jobs found by the scanner. We recommend adding t…" at bounding box center [545, 261] width 132 height 59
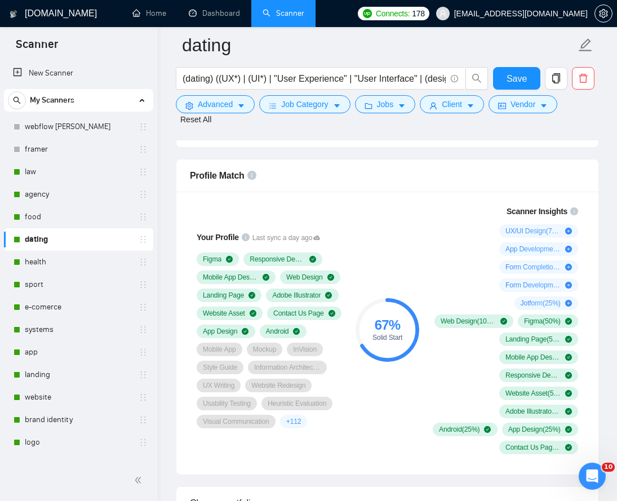
click at [528, 303] on span "Jotform ( 25 %)" at bounding box center [541, 303] width 40 height 9
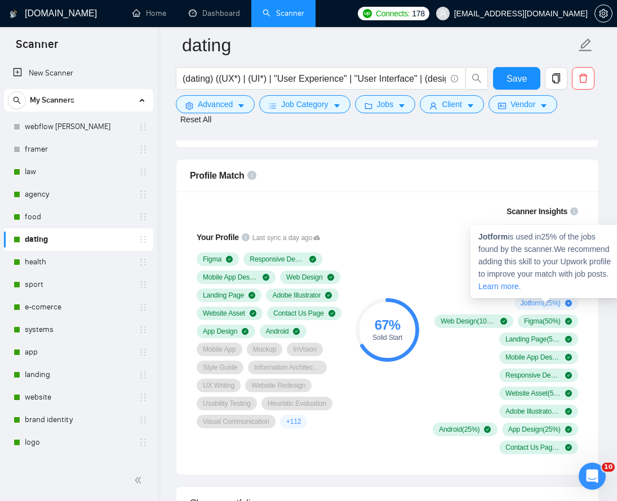
click at [510, 242] on div "Jotform is used in 25 % of the jobs found by the scanner. We recommend adding t…" at bounding box center [546, 261] width 150 height 73
drag, startPoint x: 509, startPoint y: 238, endPoint x: 480, endPoint y: 235, distance: 29.0
click at [480, 235] on span "Jotform is used in 25 % of the jobs found by the scanner. We recommend adding t…" at bounding box center [545, 261] width 132 height 59
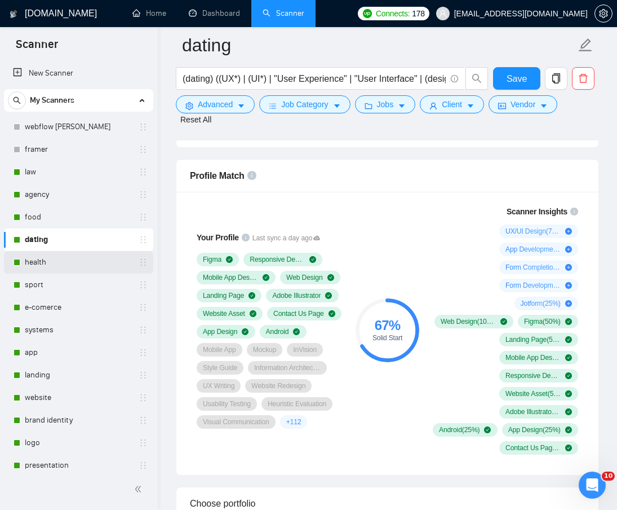
click at [79, 259] on link "health" at bounding box center [78, 262] width 107 height 23
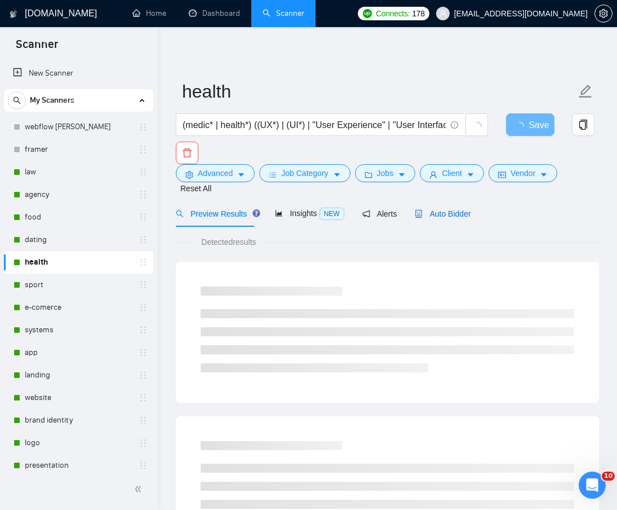
click at [454, 209] on span "Auto Bidder" at bounding box center [443, 213] width 56 height 9
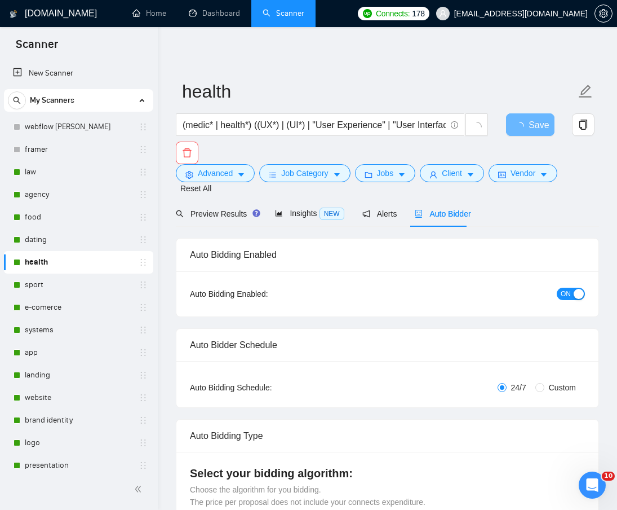
radio input "false"
radio input "true"
checkbox input "true"
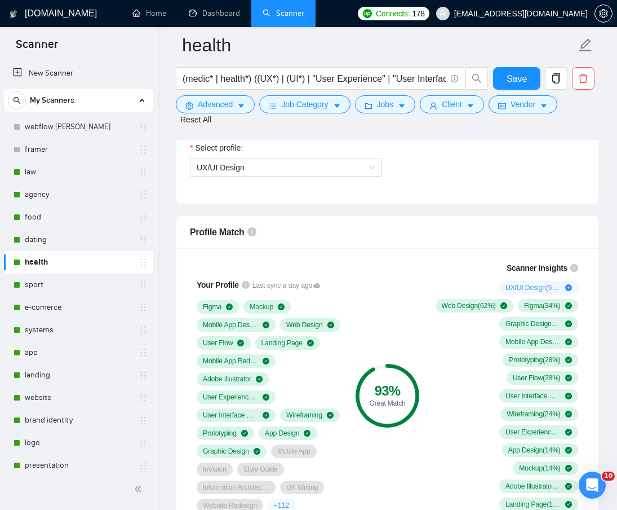
scroll to position [902, 0]
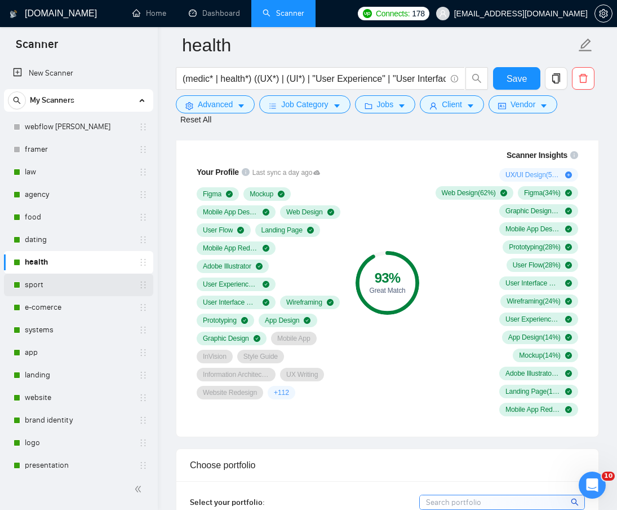
click at [50, 285] on link "sport" at bounding box center [78, 284] width 107 height 23
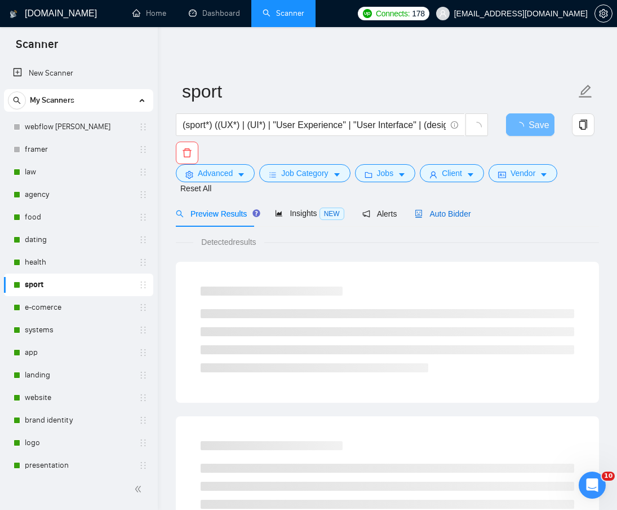
click at [441, 209] on span "Auto Bidder" at bounding box center [443, 213] width 56 height 9
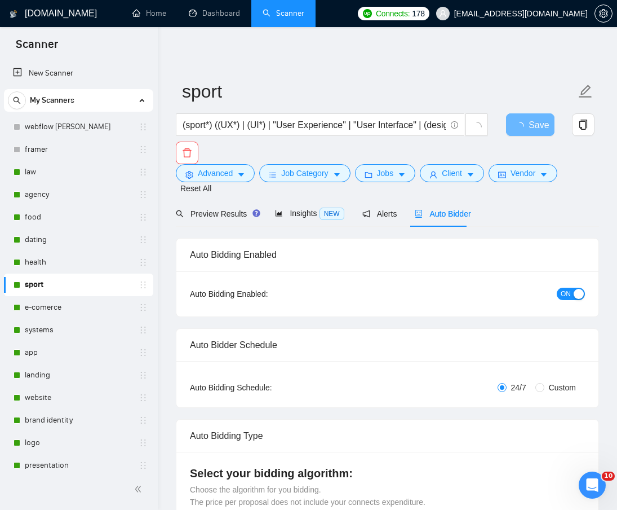
radio input "false"
radio input "true"
checkbox input "true"
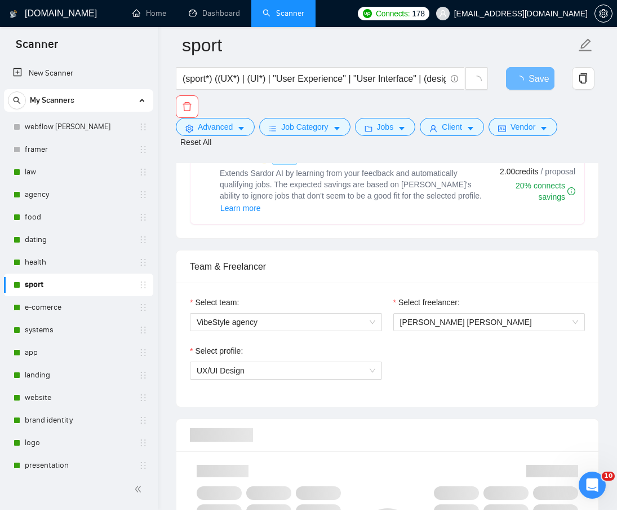
scroll to position [789, 0]
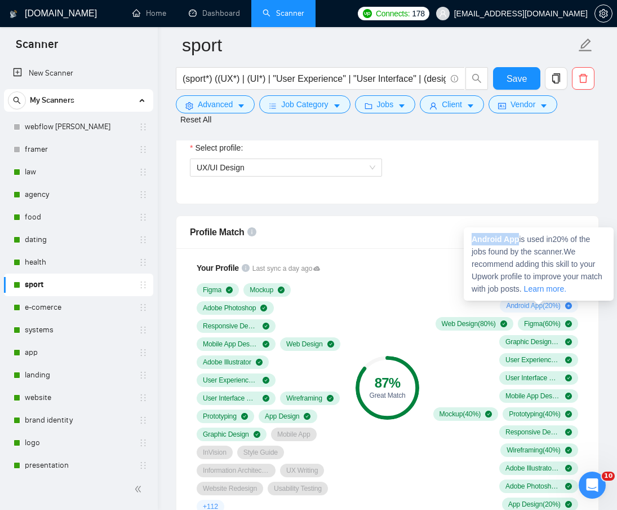
drag, startPoint x: 519, startPoint y: 240, endPoint x: 474, endPoint y: 240, distance: 44.5
click at [474, 240] on strong "Android App" at bounding box center [495, 239] width 47 height 9
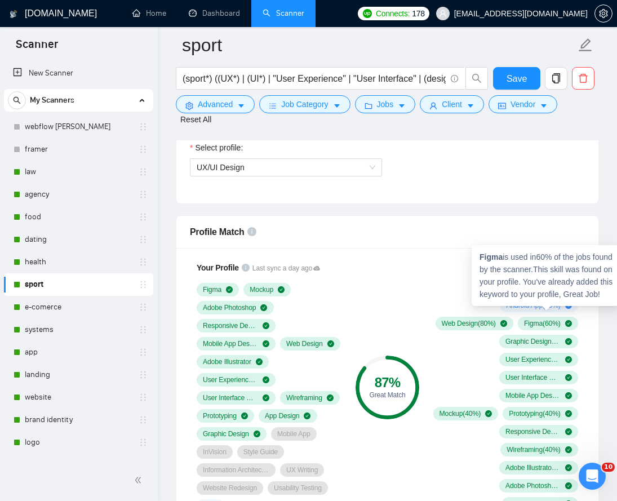
click at [531, 306] on div "Figma is used in 60 % of the jobs found by the scanner. This skill was found on…" at bounding box center [547, 275] width 150 height 61
click at [417, 273] on div "87 % Great Match" at bounding box center [388, 387] width 68 height 265
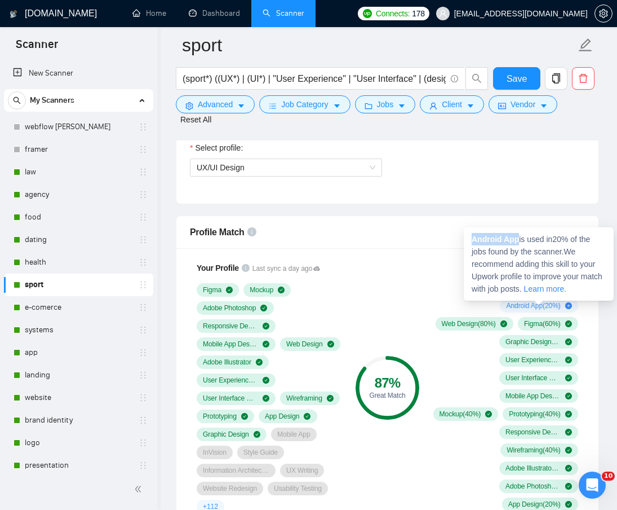
drag, startPoint x: 520, startPoint y: 237, endPoint x: 471, endPoint y: 240, distance: 48.6
click at [471, 240] on div "Android App is used in 20 % of the jobs found by the scanner. We recommend addi…" at bounding box center [539, 263] width 150 height 73
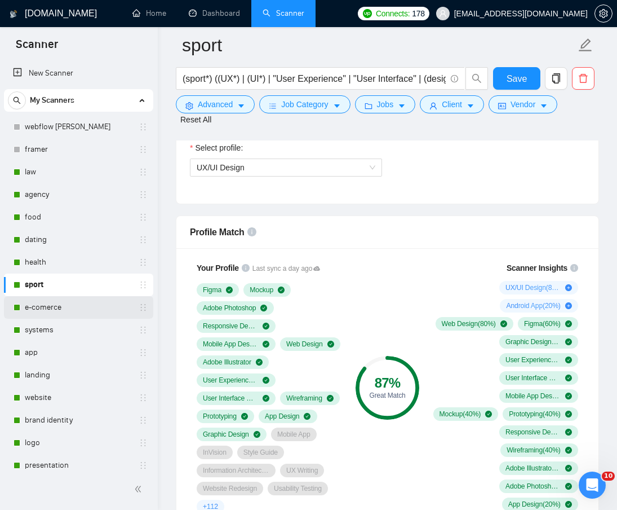
click at [51, 311] on link "e-comerce" at bounding box center [78, 307] width 107 height 23
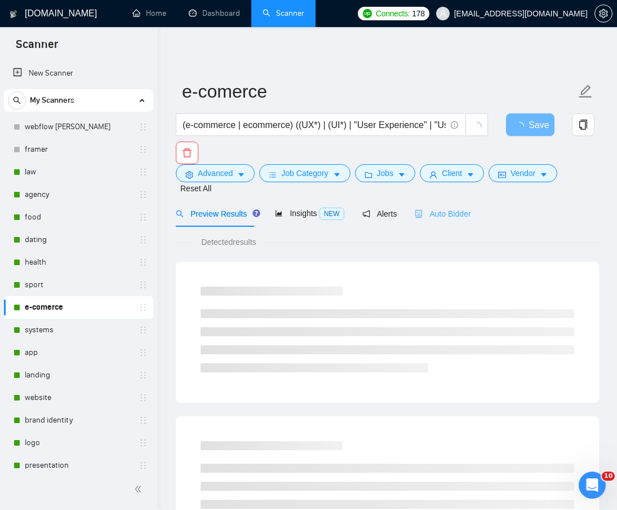
drag, startPoint x: 465, startPoint y: 185, endPoint x: 462, endPoint y: 191, distance: 6.1
click at [452, 209] on span "Auto Bidder" at bounding box center [443, 213] width 56 height 9
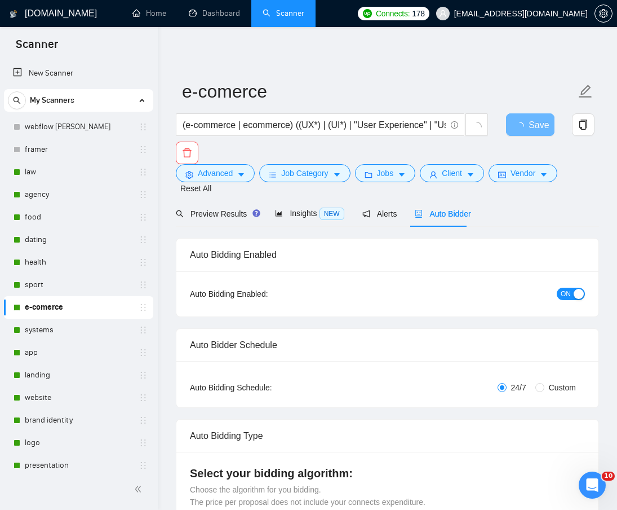
radio input "false"
radio input "true"
checkbox input "true"
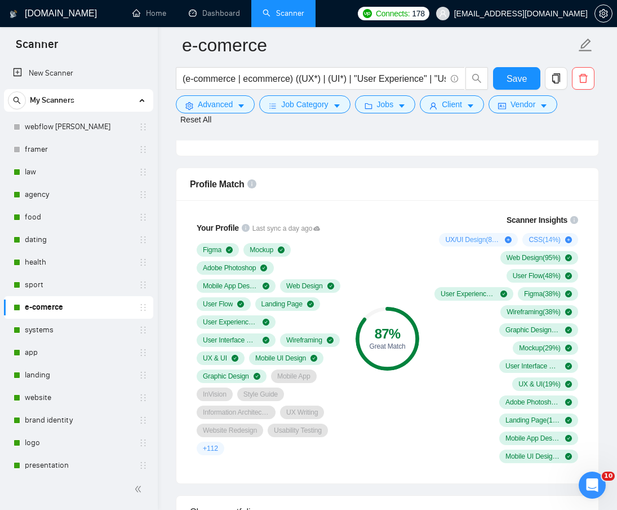
scroll to position [902, 0]
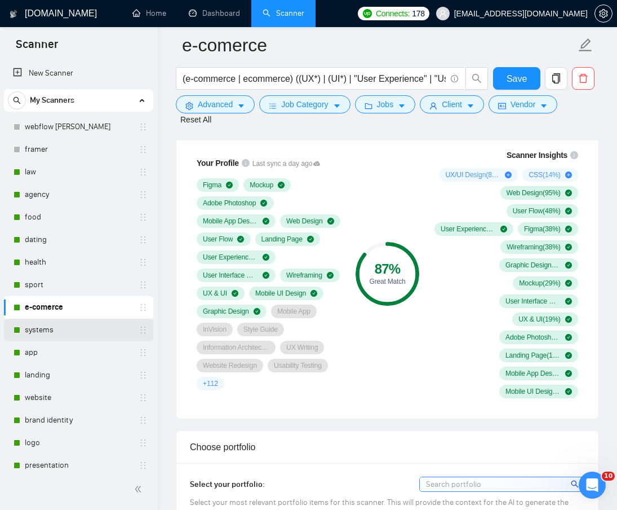
click at [59, 329] on link "systems" at bounding box center [78, 330] width 107 height 23
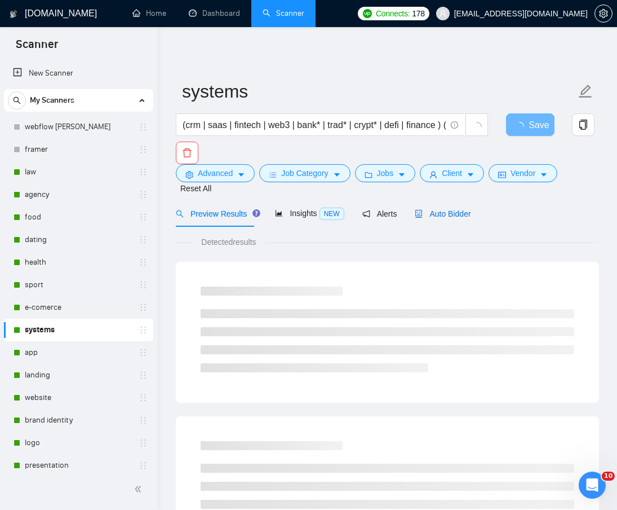
click at [451, 209] on span "Auto Bidder" at bounding box center [443, 213] width 56 height 9
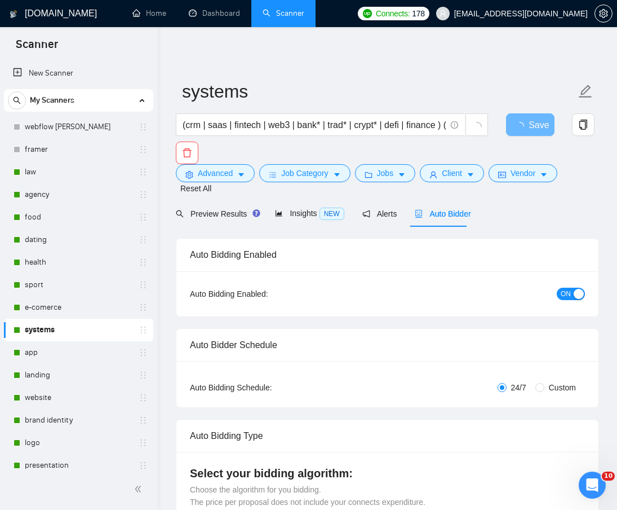
radio input "false"
radio input "true"
checkbox input "true"
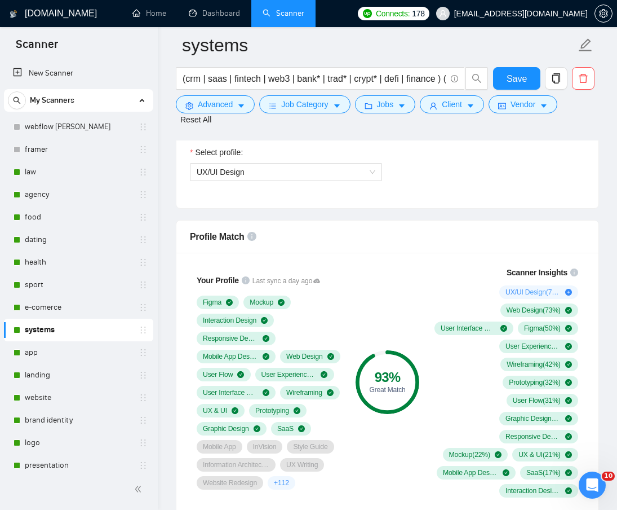
scroll to position [789, 0]
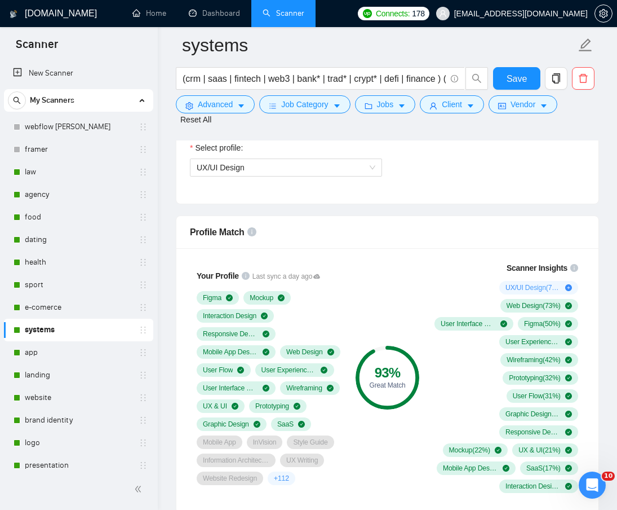
click at [41, 351] on link "app" at bounding box center [78, 352] width 107 height 23
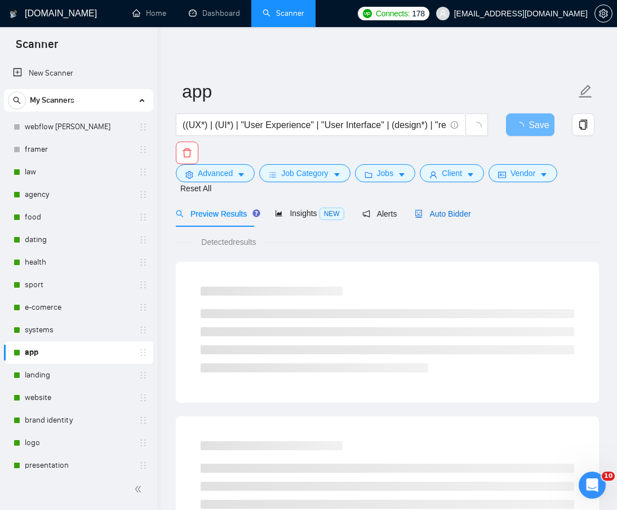
click at [459, 209] on span "Auto Bidder" at bounding box center [443, 213] width 56 height 9
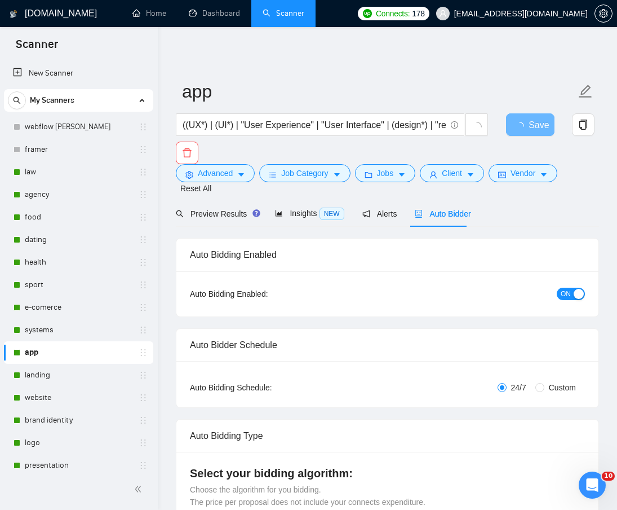
radio input "false"
radio input "true"
checkbox input "true"
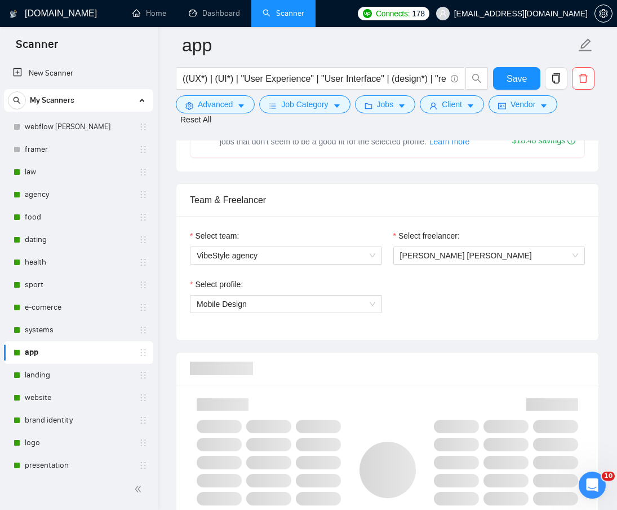
scroll to position [789, 0]
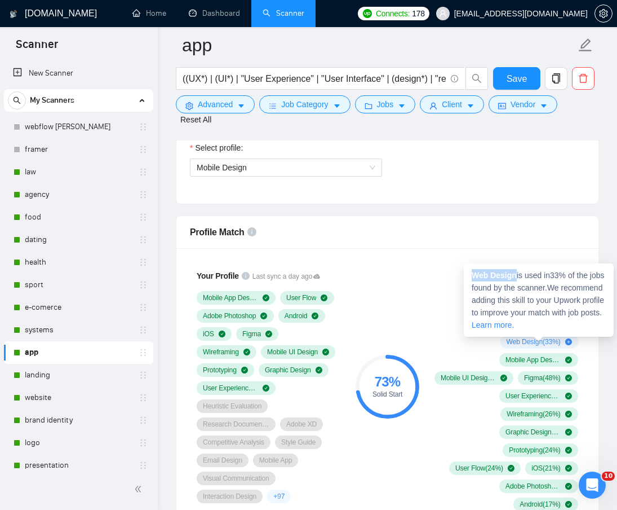
drag, startPoint x: 515, startPoint y: 273, endPoint x: 473, endPoint y: 276, distance: 42.4
click at [473, 276] on strong "Web Design" at bounding box center [494, 275] width 45 height 9
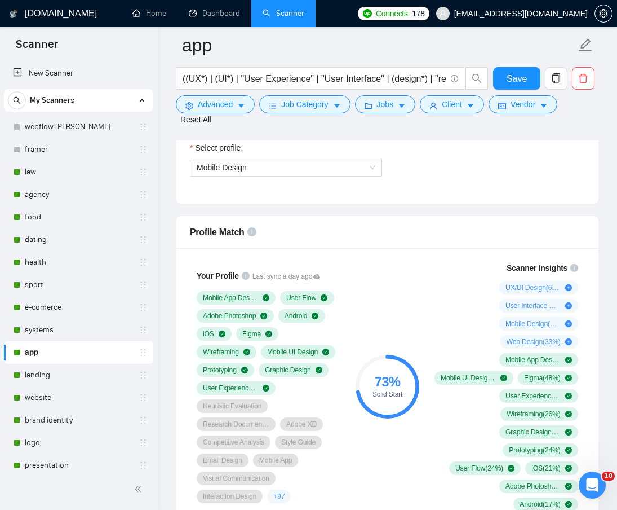
click at [518, 253] on div "Your Profile Last sync a day ago Mobile App Design User Flow Adobe Photoshop An…" at bounding box center [387, 389] width 422 height 283
click at [54, 372] on link "landing" at bounding box center [78, 375] width 107 height 23
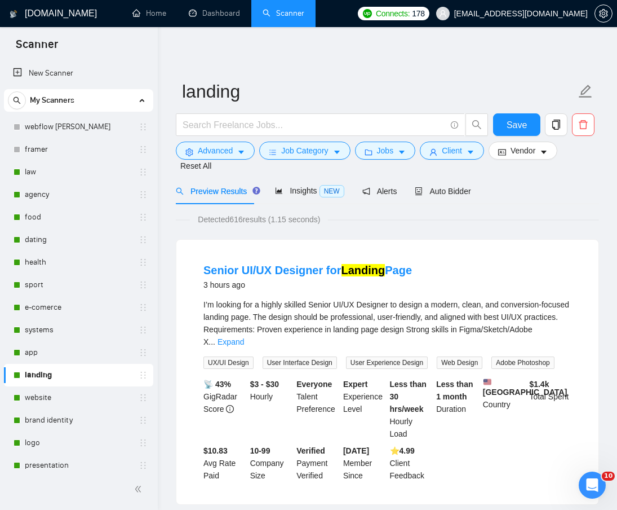
click at [456, 213] on div "Detected 616 results (1.15 seconds)" at bounding box center [387, 219] width 423 height 12
click at [455, 185] on div "Auto Bidder" at bounding box center [443, 191] width 56 height 12
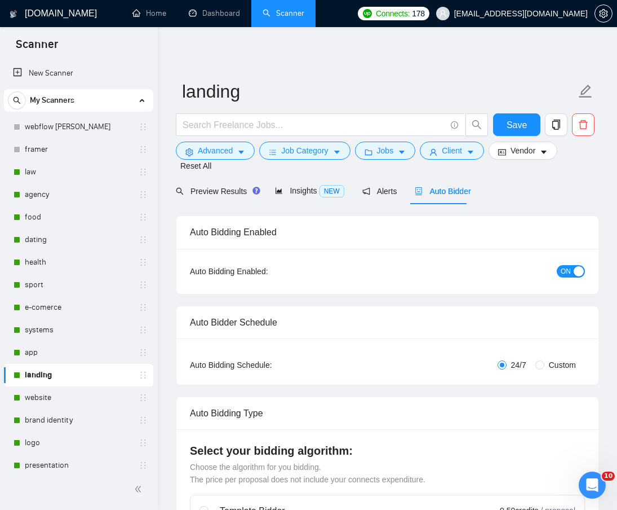
radio input "false"
radio input "true"
checkbox input "true"
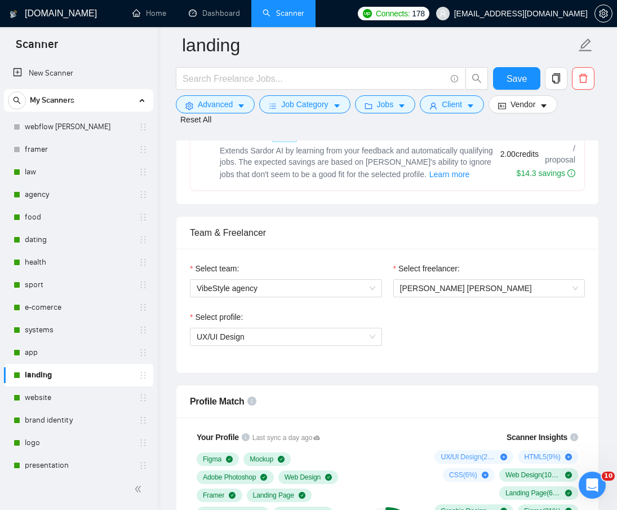
scroll to position [846, 0]
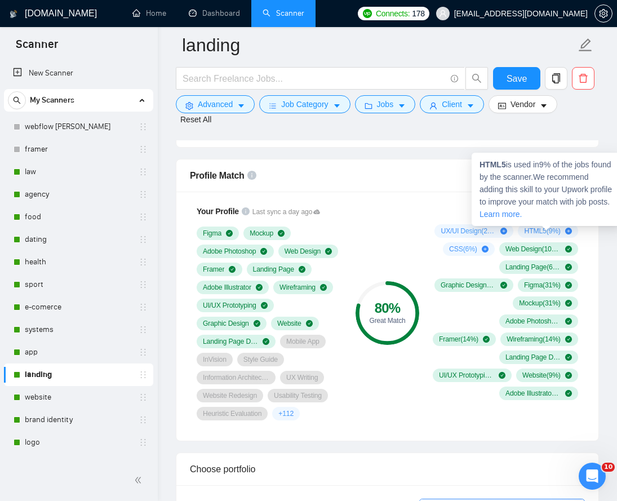
drag, startPoint x: 545, startPoint y: 231, endPoint x: 521, endPoint y: 211, distance: 30.8
click at [537, 231] on span "HTML5 ( 9 %)" at bounding box center [542, 231] width 36 height 9
drag, startPoint x: 506, startPoint y: 165, endPoint x: 482, endPoint y: 165, distance: 24.2
click at [482, 165] on strong "HTML5" at bounding box center [493, 164] width 26 height 9
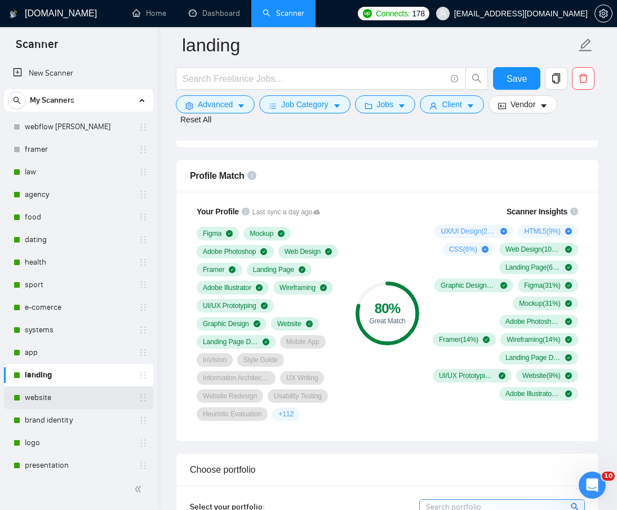
click at [59, 405] on link "website" at bounding box center [78, 397] width 107 height 23
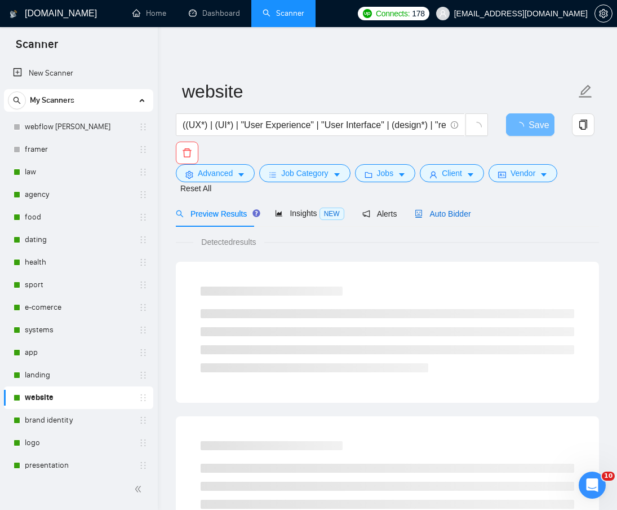
click at [457, 209] on span "Auto Bidder" at bounding box center [443, 213] width 56 height 9
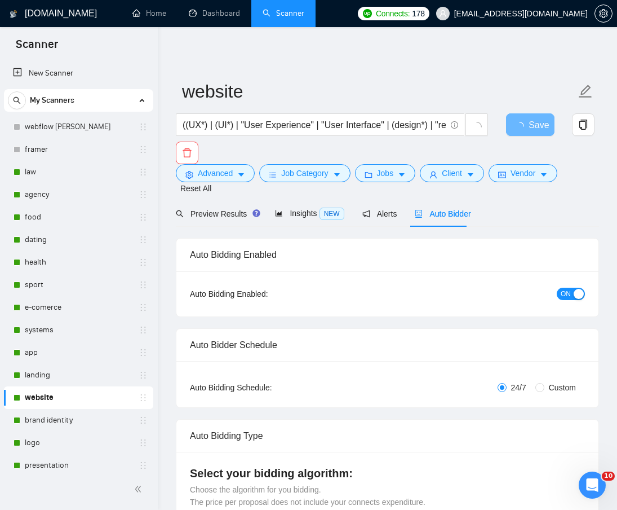
radio input "false"
radio input "true"
checkbox input "true"
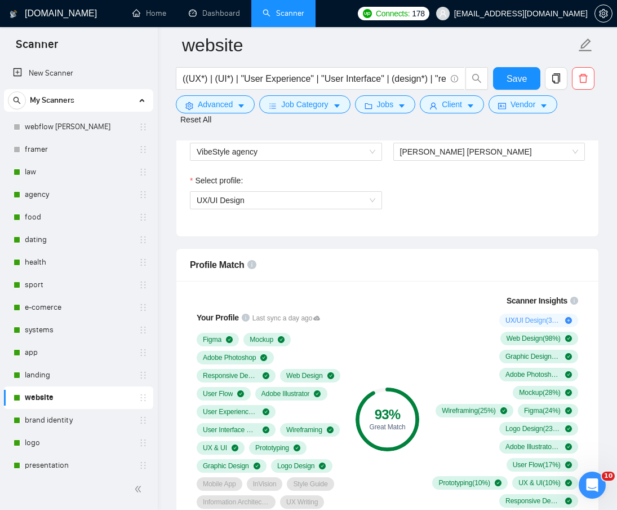
scroll to position [789, 0]
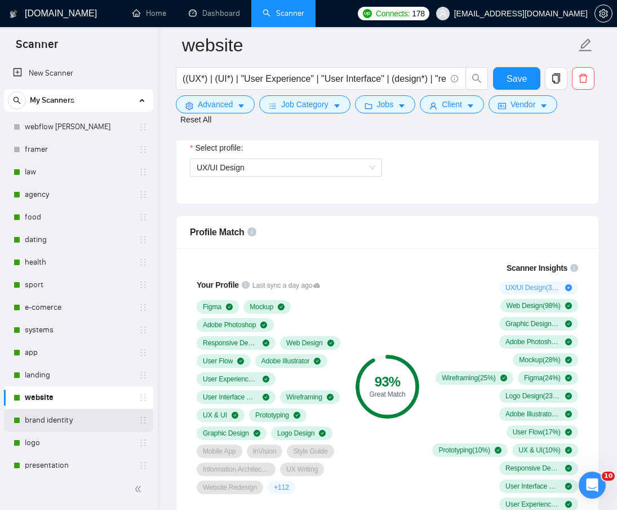
click at [56, 421] on link "brand identity" at bounding box center [78, 420] width 107 height 23
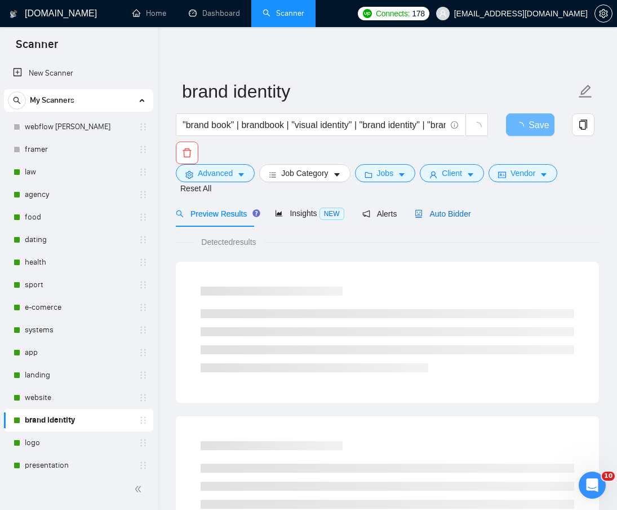
click at [434, 209] on span "Auto Bidder" at bounding box center [443, 213] width 56 height 9
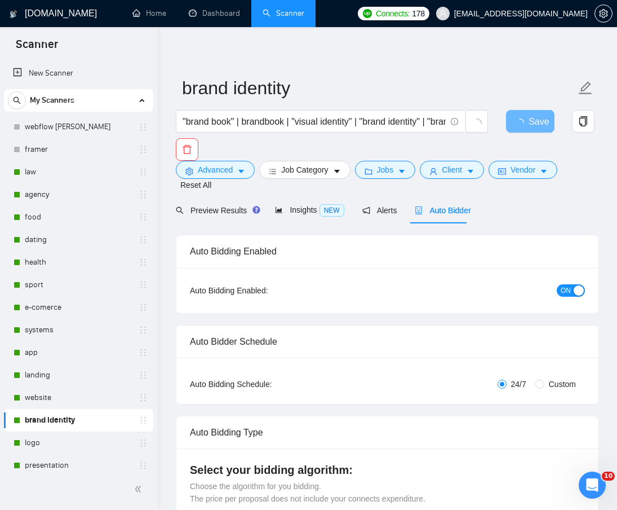
radio input "false"
radio input "true"
checkbox input "true"
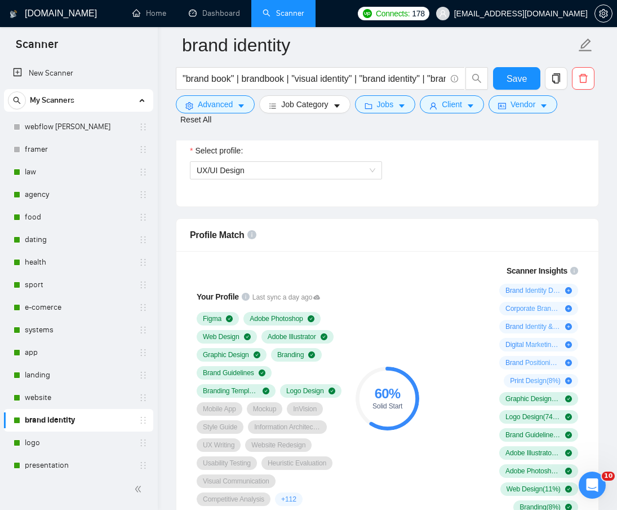
scroll to position [789, 0]
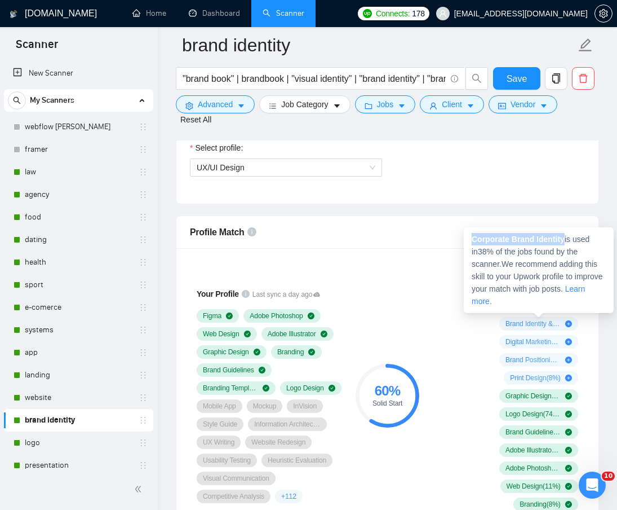
drag, startPoint x: 565, startPoint y: 238, endPoint x: 474, endPoint y: 238, distance: 91.9
click at [474, 238] on span "Corporate Brand Identity is used in 38 % of the jobs found by the scanner. We r…" at bounding box center [537, 270] width 131 height 71
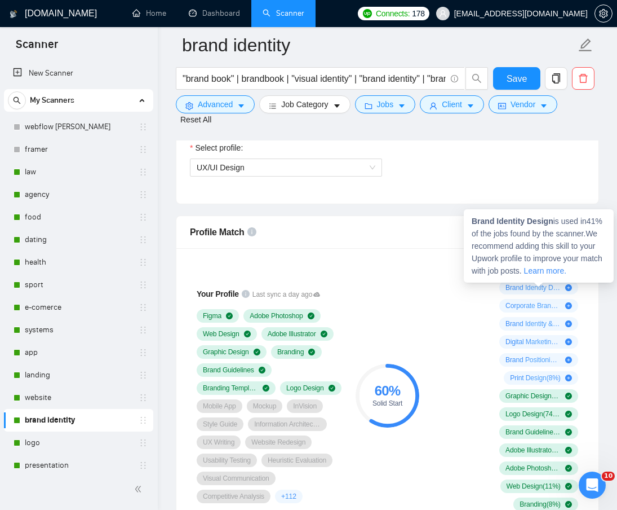
click at [554, 219] on span "Brand Identity Design is used in 41 % of the jobs found by the scanner. We reco…" at bounding box center [537, 245] width 131 height 59
drag, startPoint x: 554, startPoint y: 219, endPoint x: 470, endPoint y: 222, distance: 84.1
click at [470, 222] on div "Brand Identity Design is used in 41 % of the jobs found by the scanner. We reco…" at bounding box center [539, 245] width 150 height 73
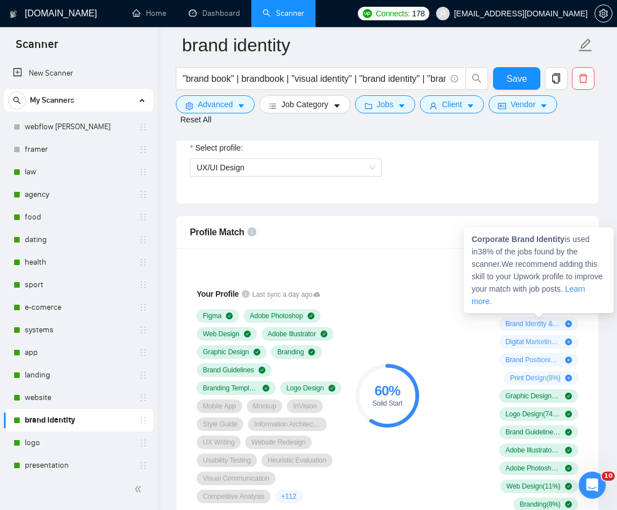
click at [564, 243] on strong "Corporate Brand Identity" at bounding box center [518, 239] width 93 height 9
drag, startPoint x: 564, startPoint y: 238, endPoint x: 474, endPoint y: 238, distance: 89.6
click at [474, 238] on strong "Corporate Brand Identity" at bounding box center [518, 239] width 93 height 9
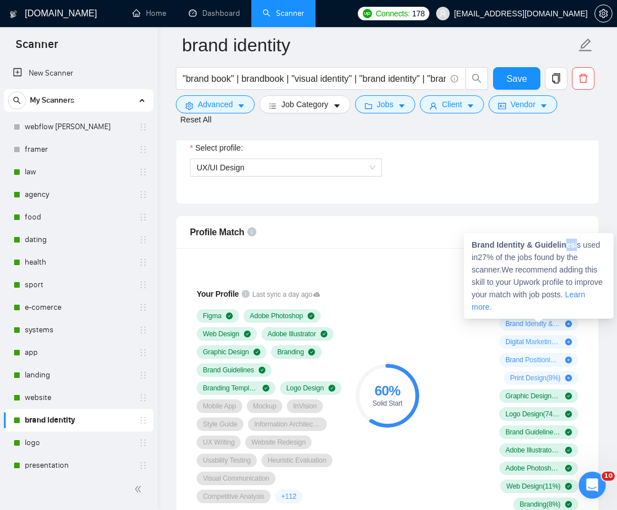
drag, startPoint x: 577, startPoint y: 244, endPoint x: 567, endPoint y: 245, distance: 9.7
click at [567, 245] on span "Brand Identity & Guidelines is used in 27 % of the jobs found by the scanner. W…" at bounding box center [537, 275] width 131 height 71
click at [575, 249] on span "Brand Identity & Guidelines is used in 27 % of the jobs found by the scanner. W…" at bounding box center [537, 275] width 131 height 71
drag, startPoint x: 574, startPoint y: 246, endPoint x: 474, endPoint y: 247, distance: 100.9
click at [474, 247] on strong "Brand Identity & Guidelines" at bounding box center [524, 244] width 104 height 9
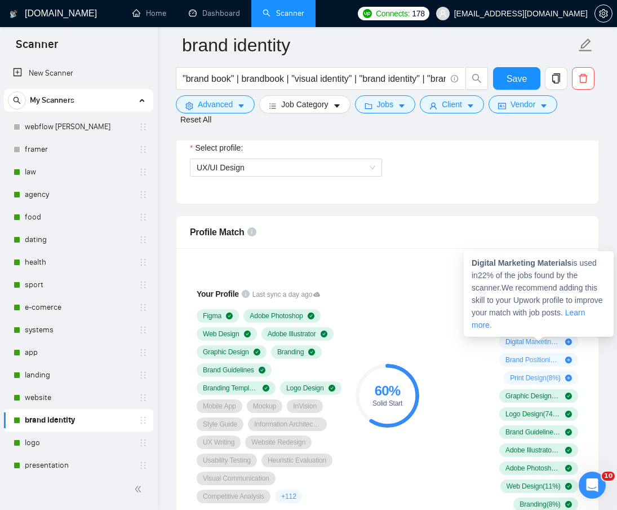
click at [572, 260] on strong "Digital Marketing Materials" at bounding box center [522, 262] width 100 height 9
drag, startPoint x: 574, startPoint y: 261, endPoint x: 473, endPoint y: 261, distance: 100.9
click at [473, 261] on span "Digital Marketing Materials is used in 22 % of the jobs found by the scanner. W…" at bounding box center [537, 293] width 131 height 71
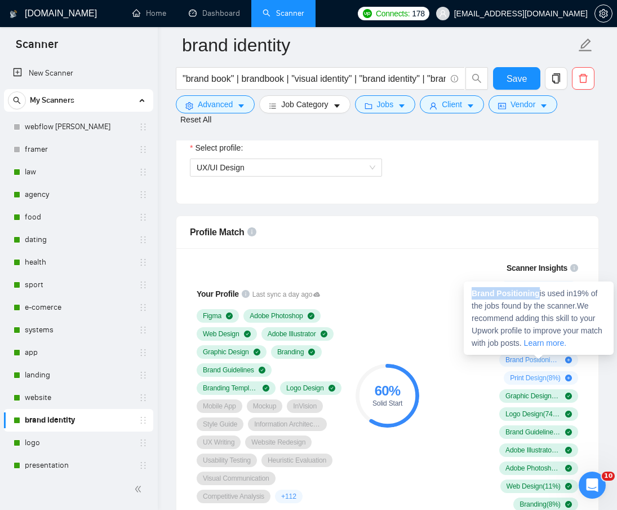
drag, startPoint x: 537, startPoint y: 290, endPoint x: 473, endPoint y: 290, distance: 64.3
click at [473, 290] on strong "Brand Positioning" at bounding box center [506, 293] width 68 height 9
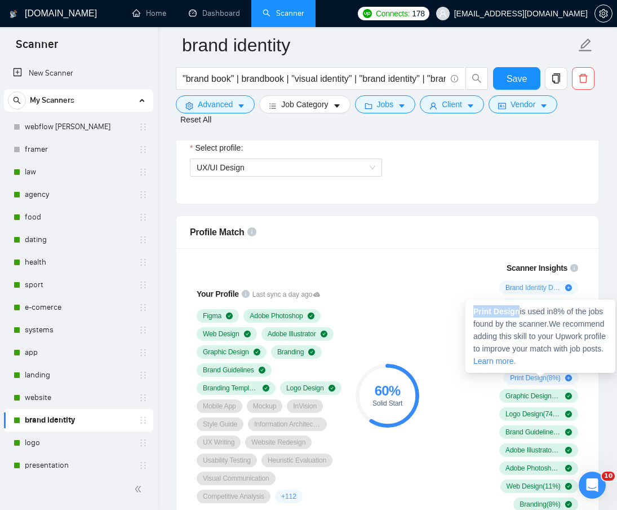
drag, startPoint x: 519, startPoint y: 313, endPoint x: 473, endPoint y: 315, distance: 45.7
click at [473, 315] on div "Print Design is used in 8 % of the jobs found by the scanner. We recommend addi…" at bounding box center [541, 335] width 150 height 73
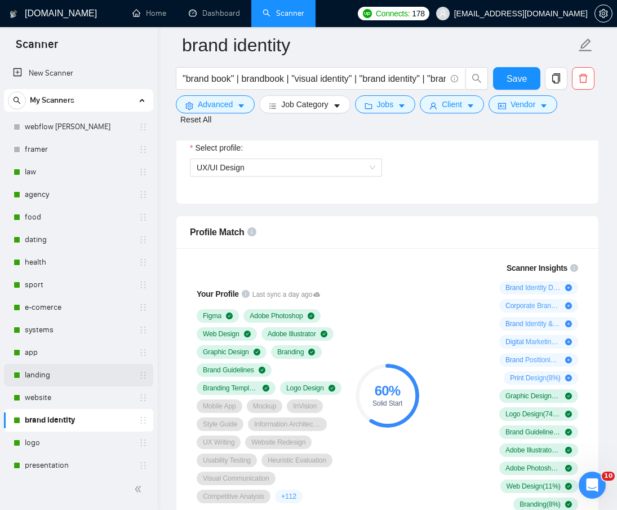
scroll to position [56, 0]
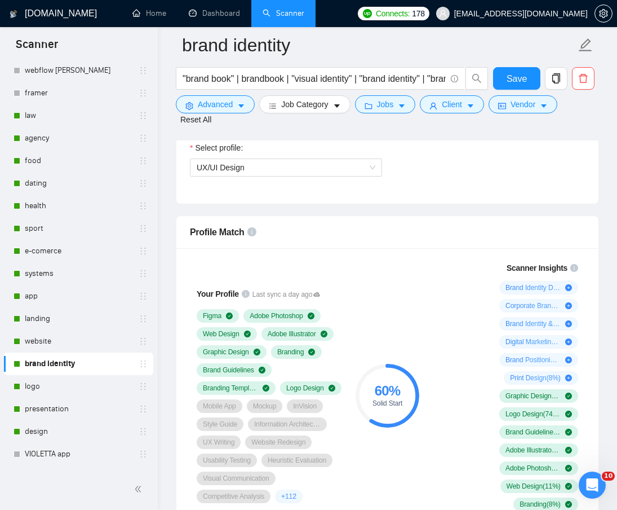
click at [47, 387] on link "logo" at bounding box center [78, 386] width 107 height 23
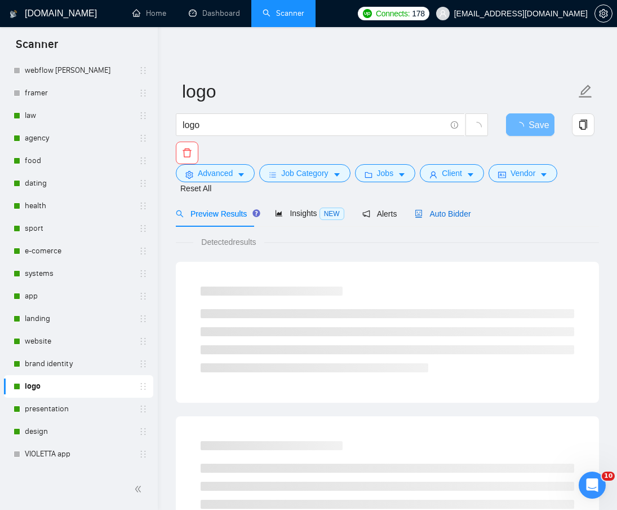
click at [454, 209] on span "Auto Bidder" at bounding box center [443, 213] width 56 height 9
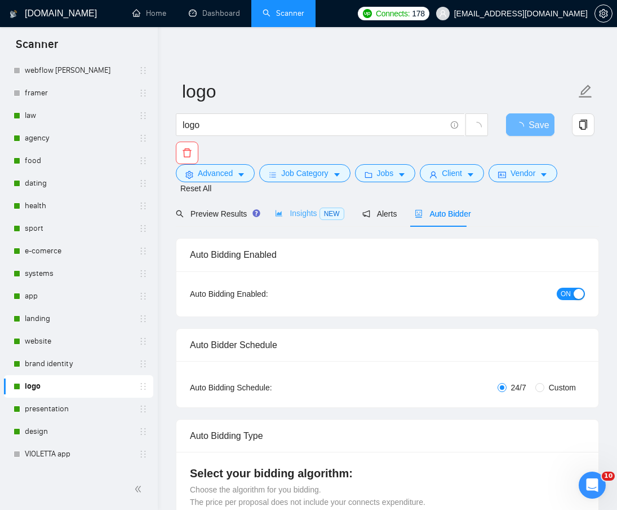
radio input "false"
radio input "true"
checkbox input "true"
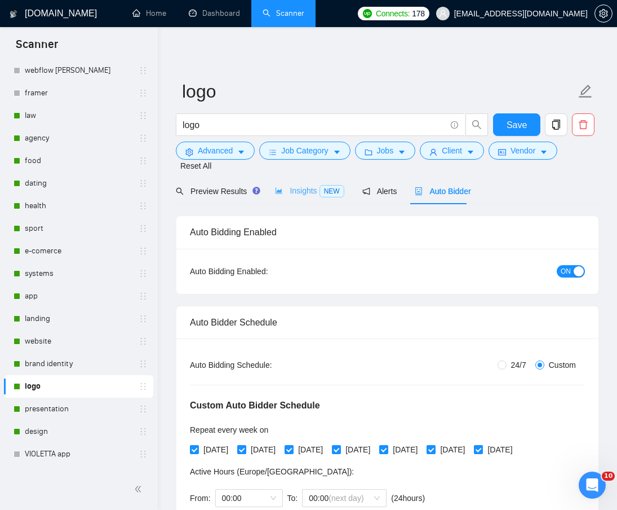
click at [309, 216] on div "Auto Bidding Enabled" at bounding box center [387, 232] width 395 height 32
click at [299, 186] on div "Insights NEW" at bounding box center [309, 191] width 69 height 26
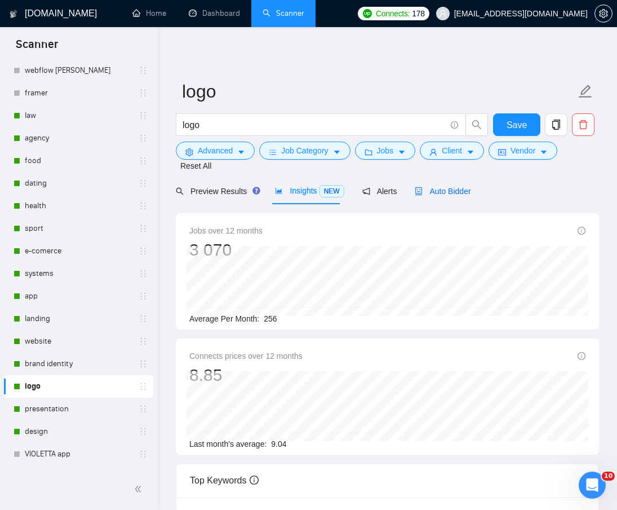
click at [441, 187] on span "Auto Bidder" at bounding box center [443, 191] width 56 height 9
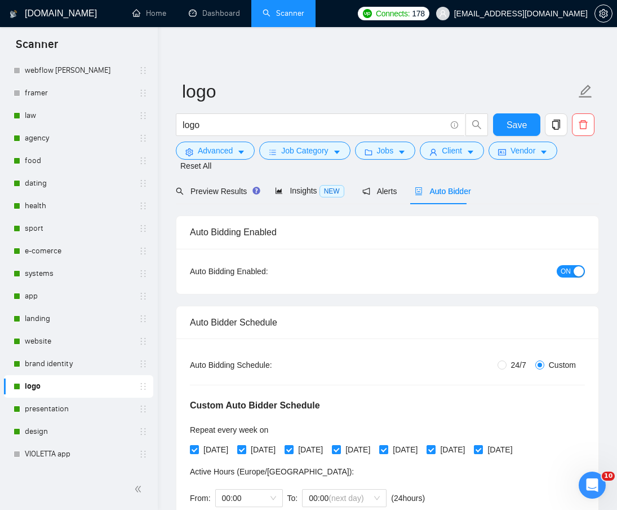
checkbox input "true"
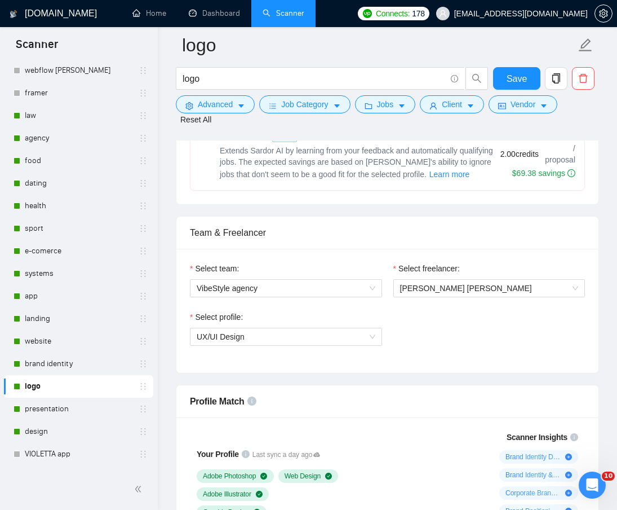
scroll to position [789, 0]
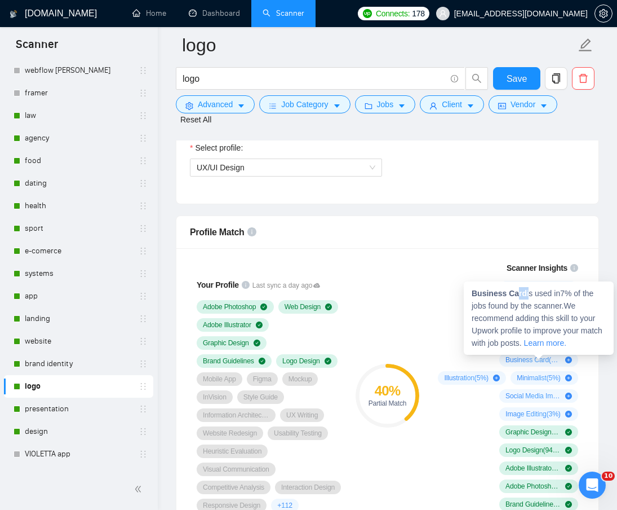
drag, startPoint x: 524, startPoint y: 293, endPoint x: 523, endPoint y: 301, distance: 8.1
click at [514, 295] on span "Business Card is used in 7 % of the jobs found by the scanner. We recommend add…" at bounding box center [537, 318] width 131 height 59
click at [524, 302] on span "Business Card is used in 7 % of the jobs found by the scanner. We recommend add…" at bounding box center [537, 318] width 131 height 59
drag, startPoint x: 522, startPoint y: 293, endPoint x: 472, endPoint y: 294, distance: 50.2
click at [472, 294] on strong "Business Card" at bounding box center [499, 293] width 55 height 9
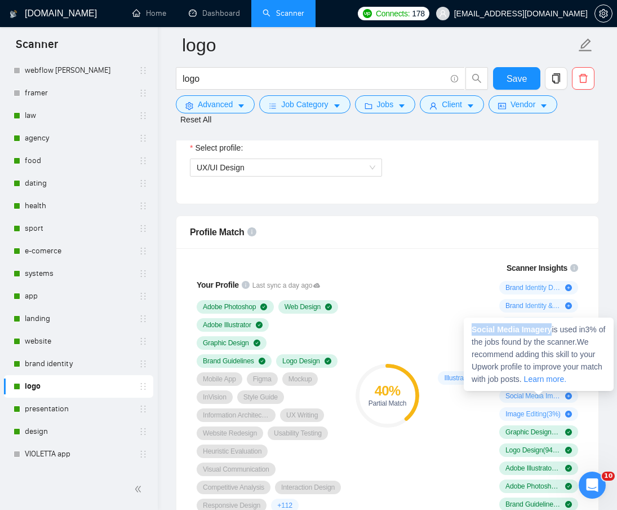
drag, startPoint x: 553, startPoint y: 330, endPoint x: 474, endPoint y: 328, distance: 79.0
click at [474, 328] on span "Social Media Imagery is used in 3 % of the jobs found by the scanner. We recomm…" at bounding box center [539, 354] width 134 height 59
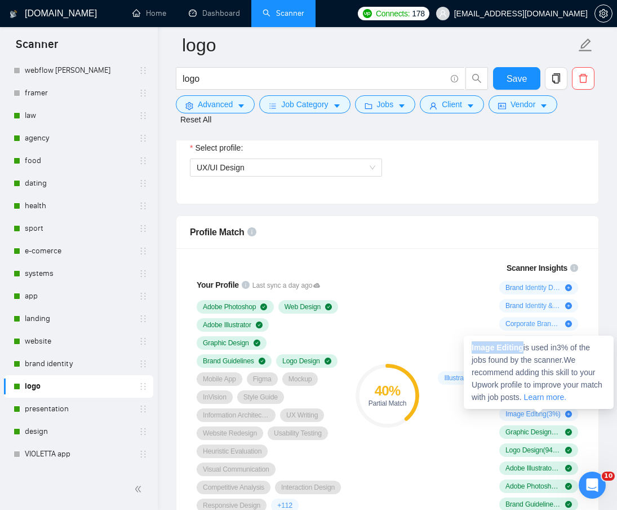
drag, startPoint x: 523, startPoint y: 350, endPoint x: 493, endPoint y: 366, distance: 34.6
click at [473, 349] on strong "Image Editing" at bounding box center [498, 347] width 52 height 9
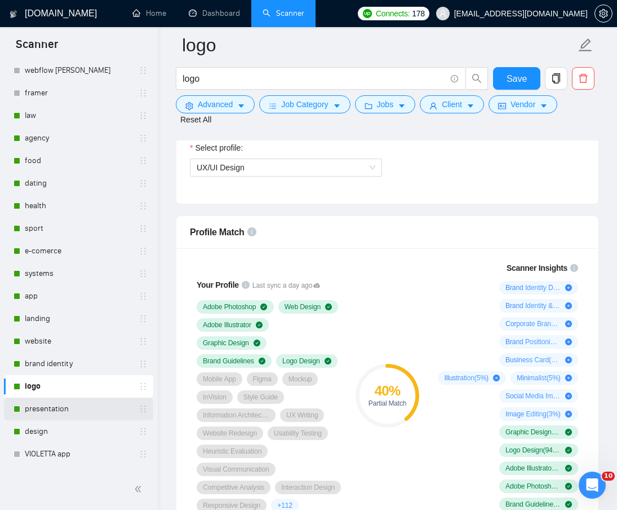
click at [68, 411] on link "presentation" at bounding box center [78, 408] width 107 height 23
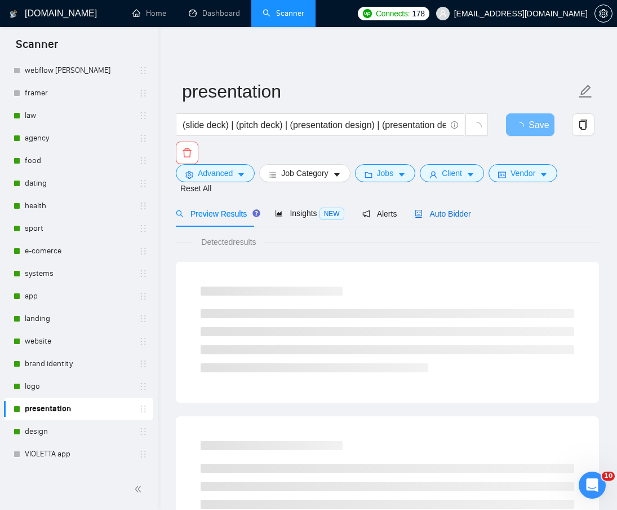
click at [450, 209] on span "Auto Bidder" at bounding box center [443, 213] width 56 height 9
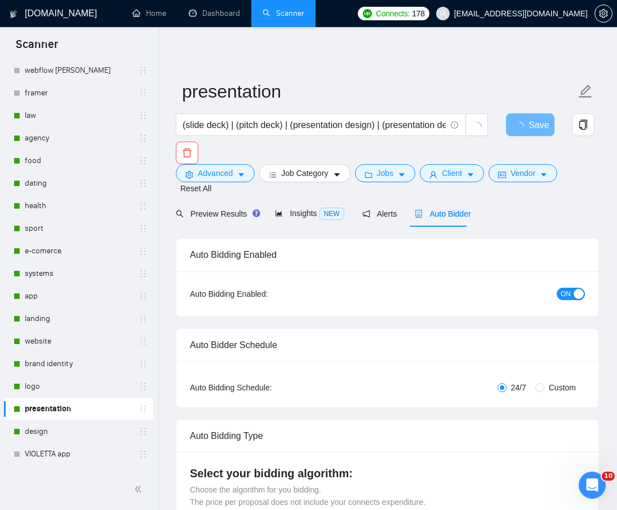
radio input "false"
radio input "true"
checkbox input "true"
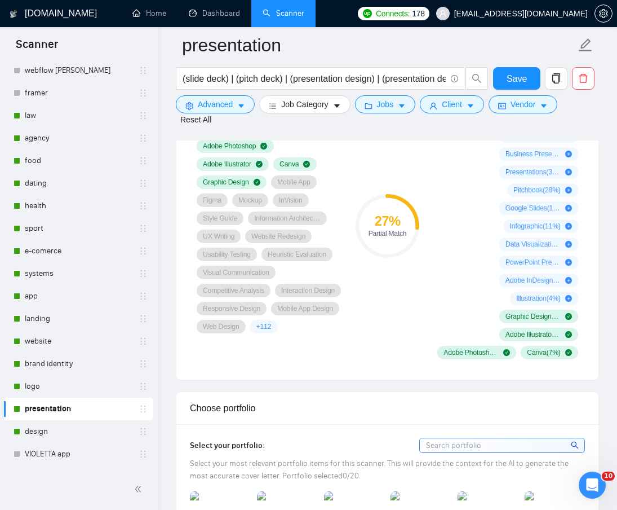
scroll to position [846, 0]
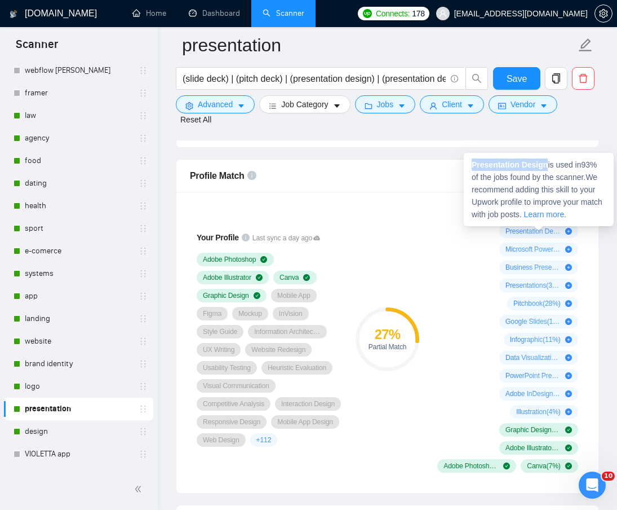
drag, startPoint x: 547, startPoint y: 165, endPoint x: 472, endPoint y: 164, distance: 75.0
click at [472, 164] on span "Presentation Design is used in 93 % of the jobs found by the scanner. We recomm…" at bounding box center [537, 189] width 131 height 59
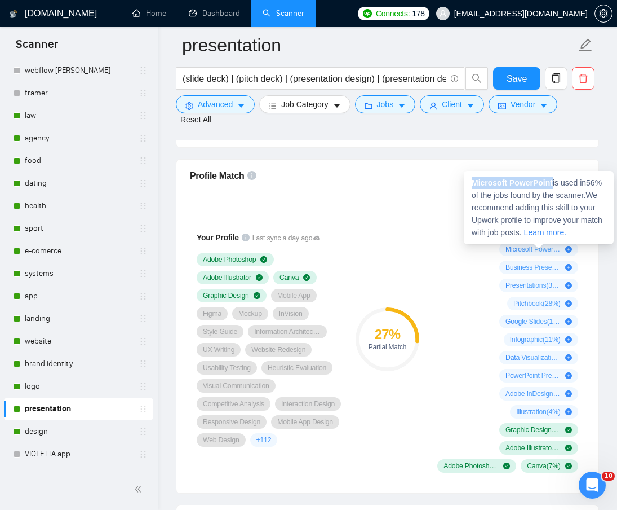
drag, startPoint x: 553, startPoint y: 182, endPoint x: 473, endPoint y: 178, distance: 79.6
click at [473, 178] on span "Microsoft PowerPoint is used in 56 % of the jobs found by the scanner. We recom…" at bounding box center [537, 207] width 131 height 59
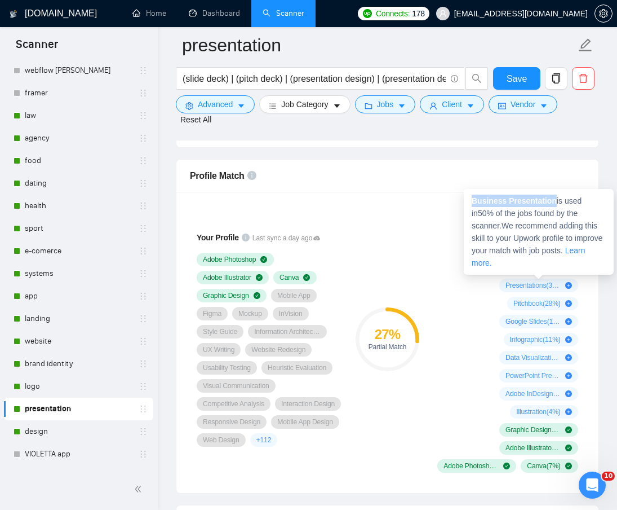
drag, startPoint x: 554, startPoint y: 200, endPoint x: 473, endPoint y: 197, distance: 80.7
click at [473, 197] on span "Business Presentation is used in 50 % of the jobs found by the scanner. We reco…" at bounding box center [537, 231] width 131 height 71
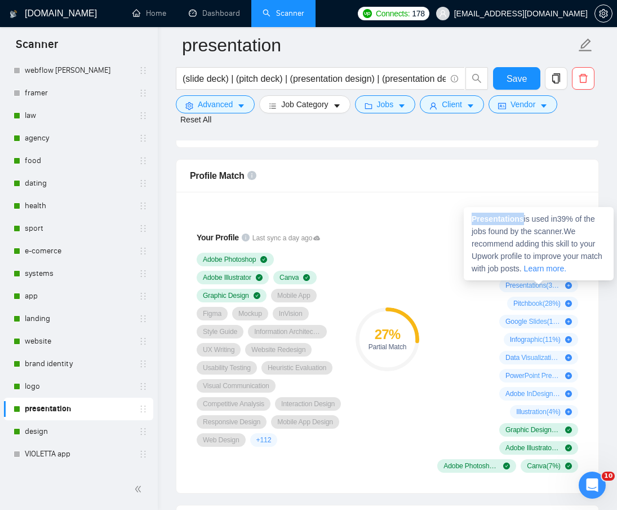
drag, startPoint x: 523, startPoint y: 219, endPoint x: 474, endPoint y: 220, distance: 49.1
click at [474, 220] on span "Presentations is used in 39 % of the jobs found by the scanner. We recommend ad…" at bounding box center [537, 243] width 131 height 59
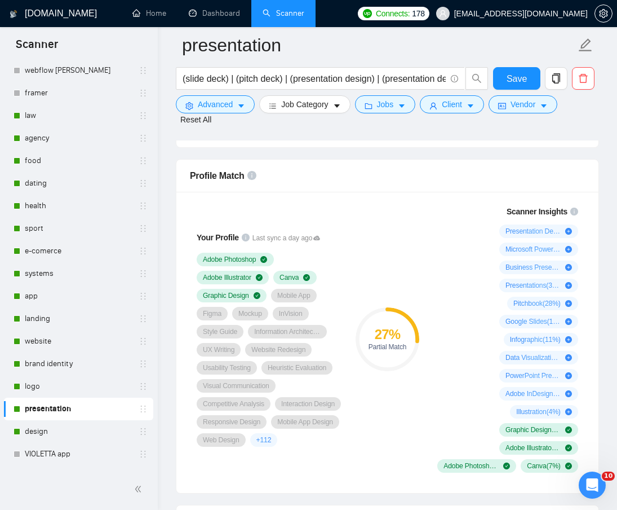
drag, startPoint x: 512, startPoint y: 236, endPoint x: 518, endPoint y: 255, distance: 20.0
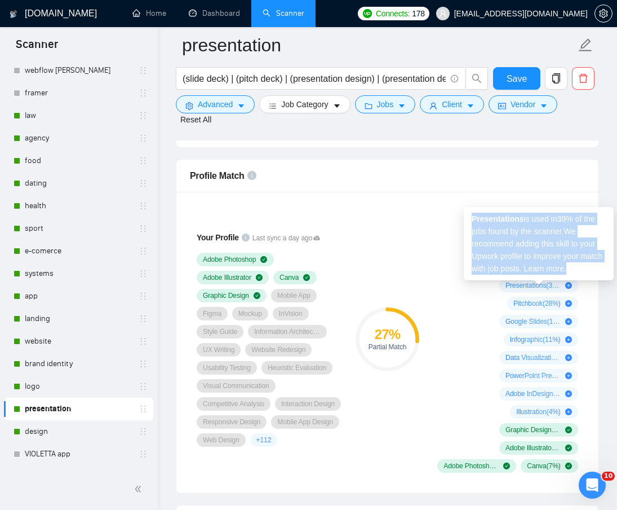
click at [543, 285] on span "Presentations ( 39 %)" at bounding box center [533, 285] width 55 height 9
drag, startPoint x: 540, startPoint y: 296, endPoint x: 543, endPoint y: 302, distance: 6.6
click at [540, 297] on div "Pitchbook ( 28 %)" at bounding box center [542, 304] width 71 height 14
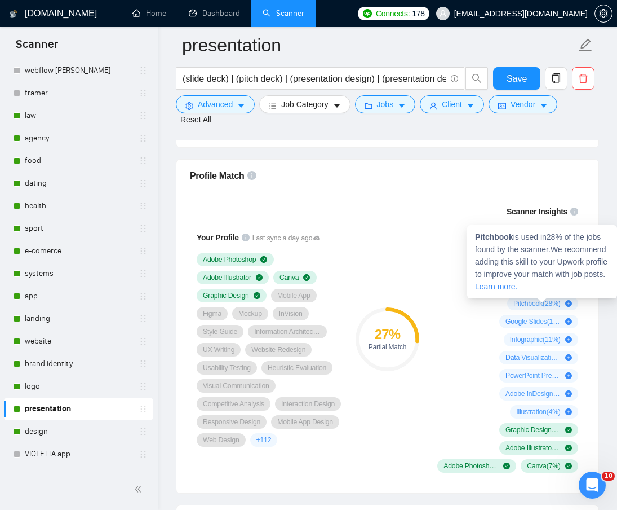
click at [518, 239] on span "Pitchbook is used in 28 % of the jobs found by the scanner. We recommend adding…" at bounding box center [541, 261] width 132 height 59
drag, startPoint x: 513, startPoint y: 236, endPoint x: 476, endPoint y: 236, distance: 36.6
click at [476, 236] on span "Pitchbook is used in 28 % of the jobs found by the scanner. We recommend adding…" at bounding box center [541, 261] width 132 height 59
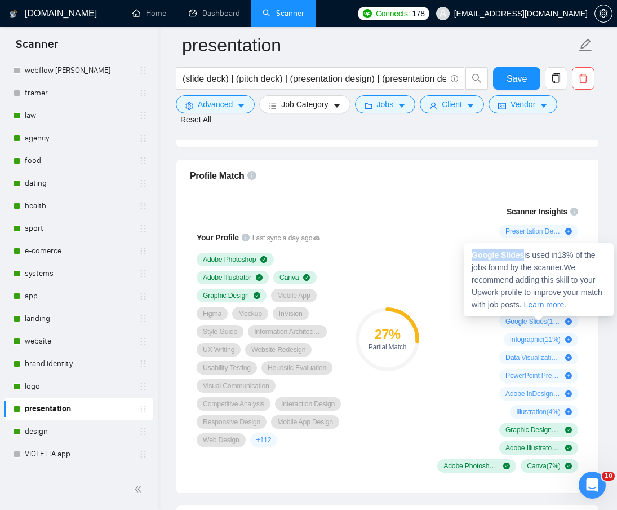
drag, startPoint x: 522, startPoint y: 253, endPoint x: 474, endPoint y: 252, distance: 47.9
click at [474, 252] on span "Google Slides is used in 13 % of the jobs found by the scanner. We recommend ad…" at bounding box center [537, 279] width 131 height 59
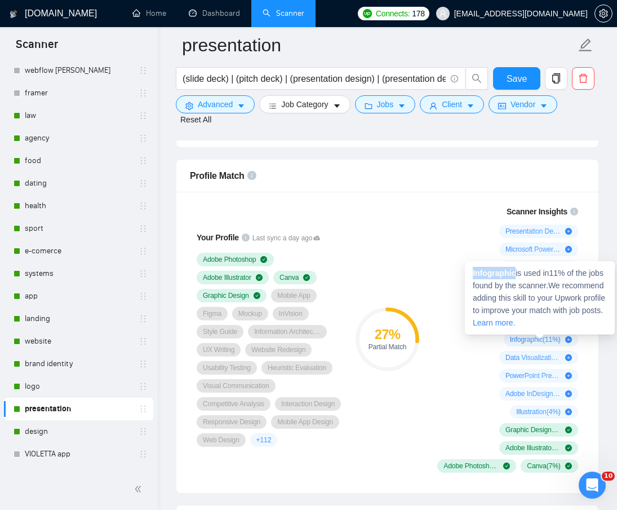
drag, startPoint x: 515, startPoint y: 273, endPoint x: 474, endPoint y: 272, distance: 41.7
click at [474, 272] on strong "Infographic" at bounding box center [494, 272] width 43 height 9
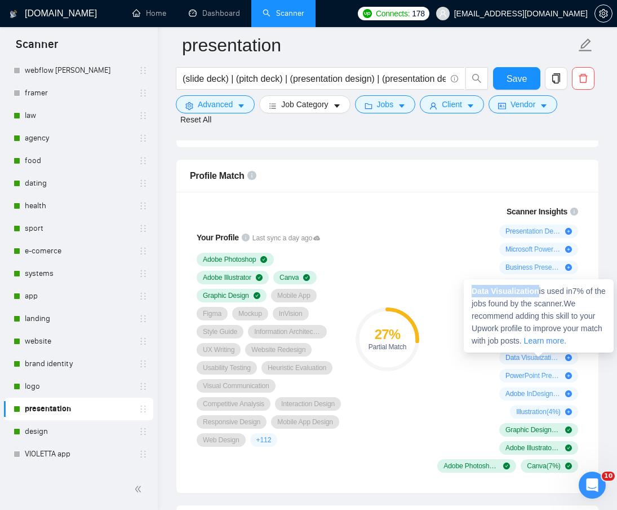
drag, startPoint x: 538, startPoint y: 288, endPoint x: 474, endPoint y: 290, distance: 64.3
click at [474, 290] on strong "Data Visualization" at bounding box center [506, 290] width 68 height 9
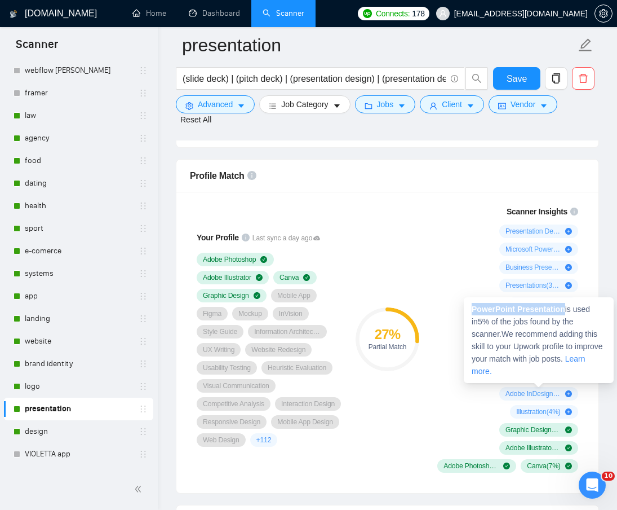
drag, startPoint x: 563, startPoint y: 307, endPoint x: 473, endPoint y: 303, distance: 90.3
click at [473, 304] on strong "PowerPoint Presentation" at bounding box center [519, 308] width 94 height 9
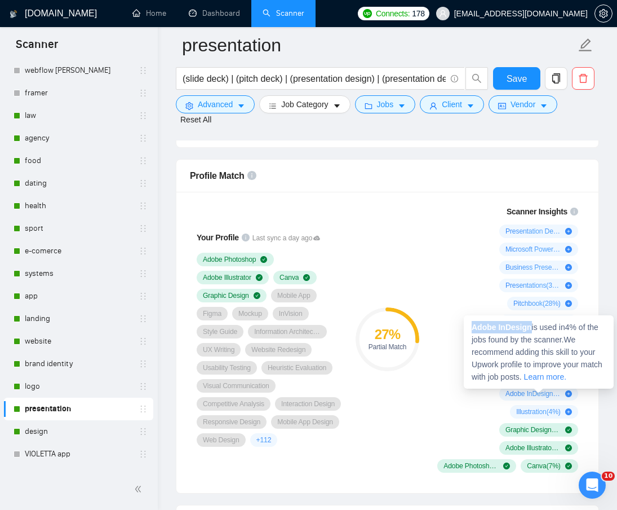
drag, startPoint x: 532, startPoint y: 326, endPoint x: 473, endPoint y: 324, distance: 59.2
click at [473, 324] on span "Adobe InDesign is used in 4 % of the jobs found by the scanner. We recommend ad…" at bounding box center [537, 351] width 131 height 59
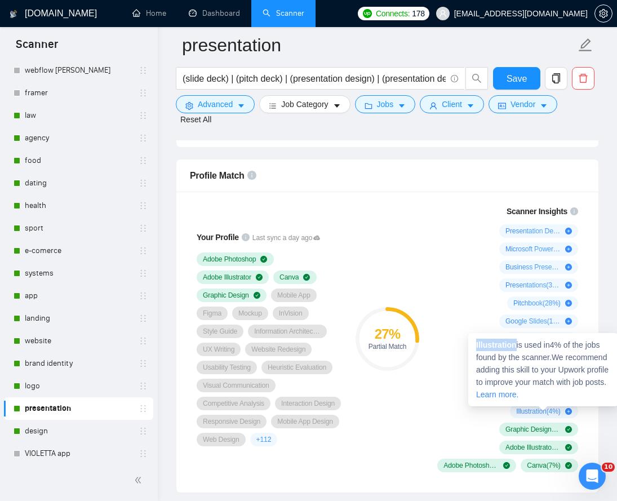
drag, startPoint x: 517, startPoint y: 344, endPoint x: 470, endPoint y: 344, distance: 46.8
click at [470, 344] on div "Illustration is used in 4 % of the jobs found by the scanner. We recommend addi…" at bounding box center [544, 369] width 150 height 73
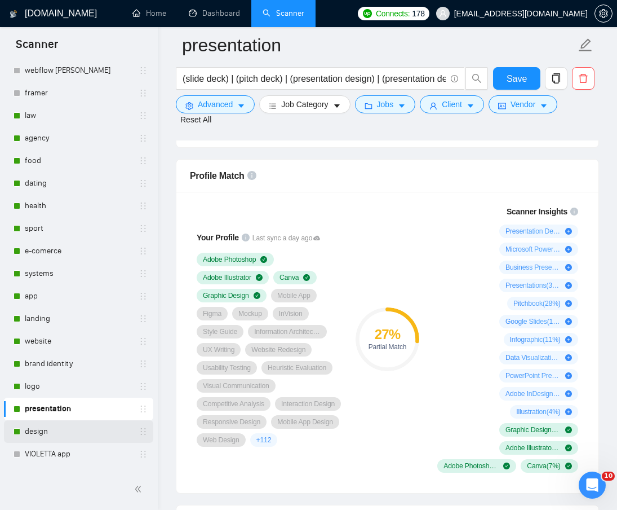
click at [67, 427] on link "design" at bounding box center [78, 431] width 107 height 23
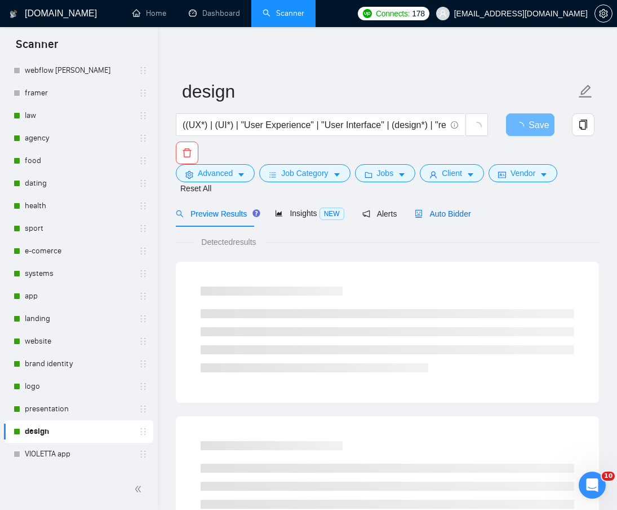
click at [457, 209] on span "Auto Bidder" at bounding box center [443, 213] width 56 height 9
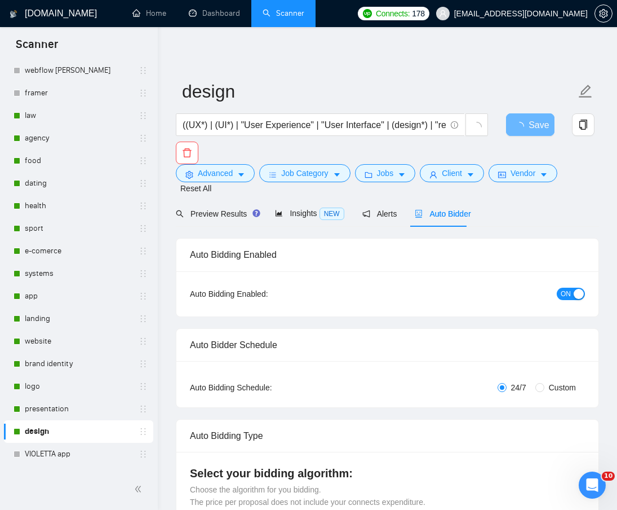
radio input "false"
radio input "true"
checkbox input "true"
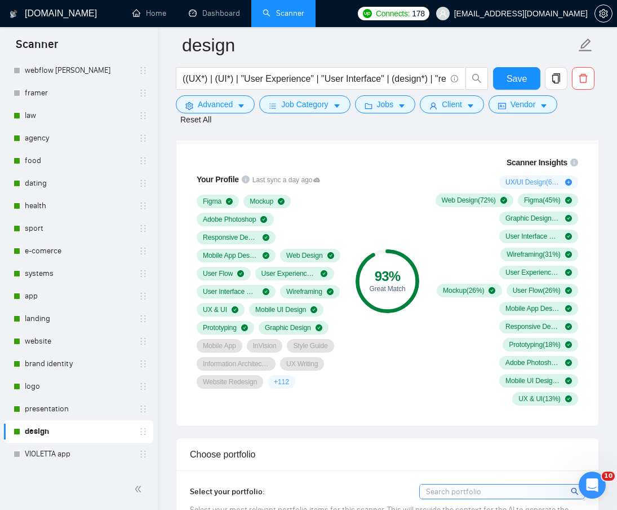
scroll to position [846, 0]
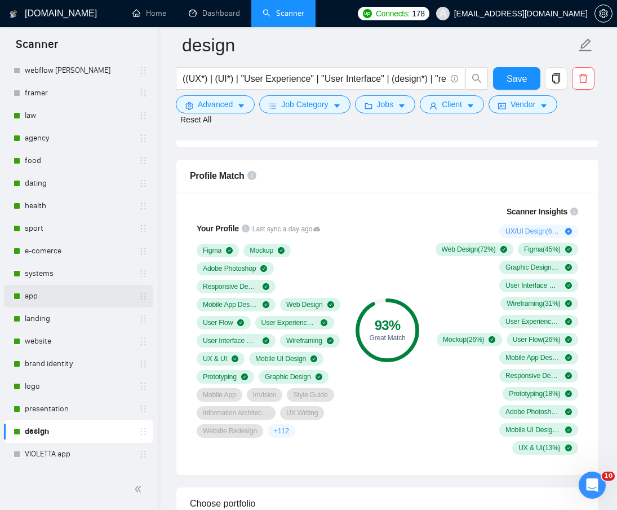
click at [52, 290] on link "app" at bounding box center [78, 296] width 107 height 23
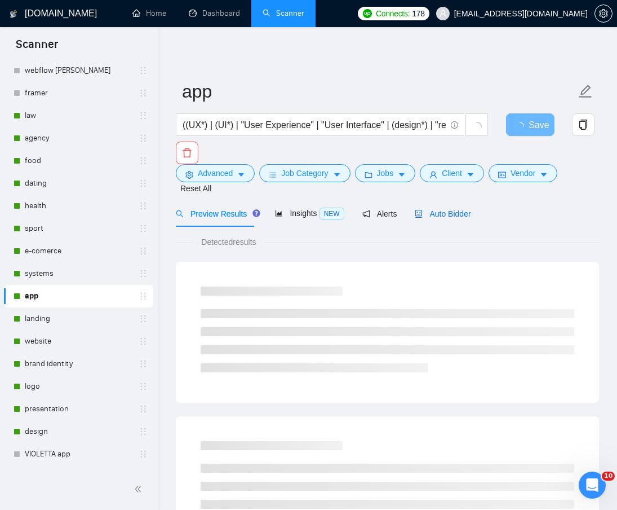
click at [450, 209] on span "Auto Bidder" at bounding box center [443, 213] width 56 height 9
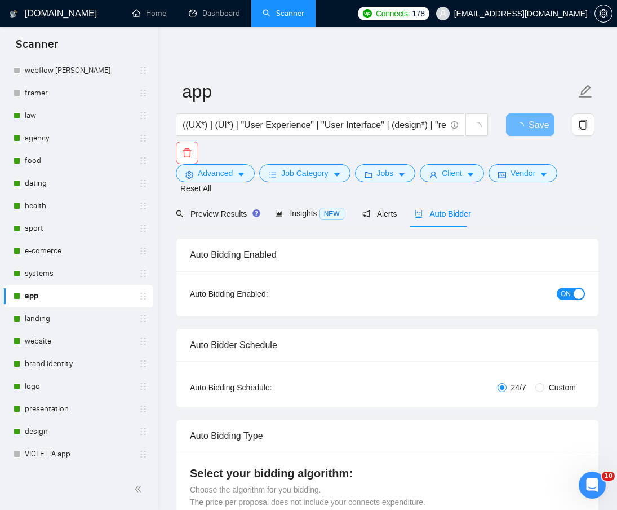
radio input "false"
radio input "true"
checkbox input "true"
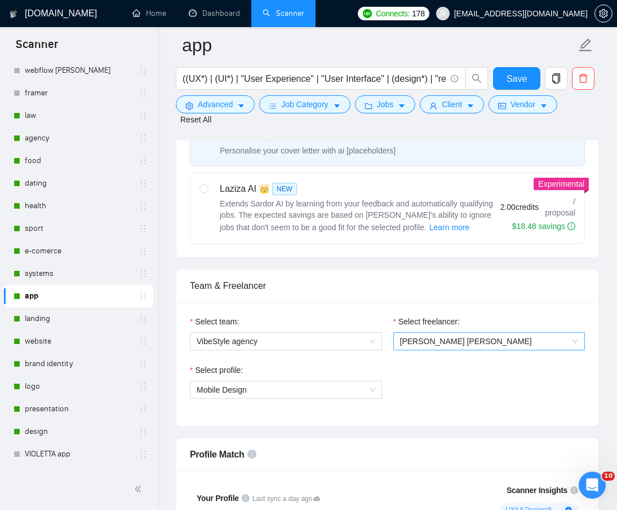
scroll to position [789, 0]
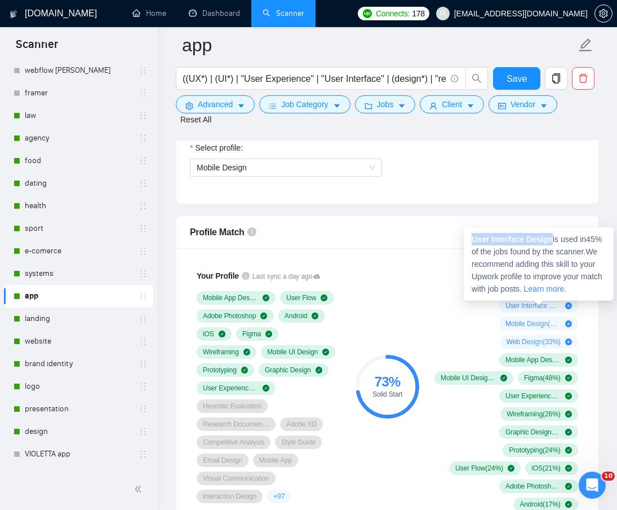
drag, startPoint x: 551, startPoint y: 237, endPoint x: 475, endPoint y: 237, distance: 76.1
click at [475, 237] on strong "User Interface Design" at bounding box center [512, 239] width 81 height 9
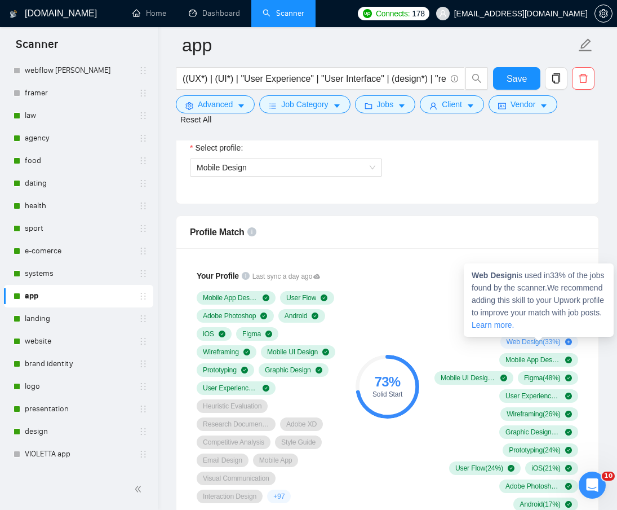
click at [531, 342] on span "Web Design ( 33 %)" at bounding box center [534, 341] width 54 height 9
drag, startPoint x: 516, startPoint y: 275, endPoint x: 472, endPoint y: 277, distance: 44.0
click at [472, 277] on span "Web Design is used in 33 % of the jobs found by the scanner. We recommend addin…" at bounding box center [538, 300] width 133 height 59
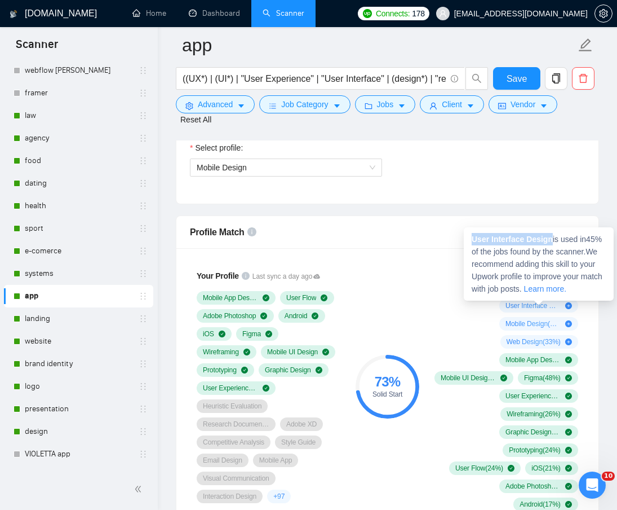
drag, startPoint x: 550, startPoint y: 237, endPoint x: 473, endPoint y: 239, distance: 77.3
click at [473, 239] on strong "User Interface Design" at bounding box center [512, 239] width 81 height 9
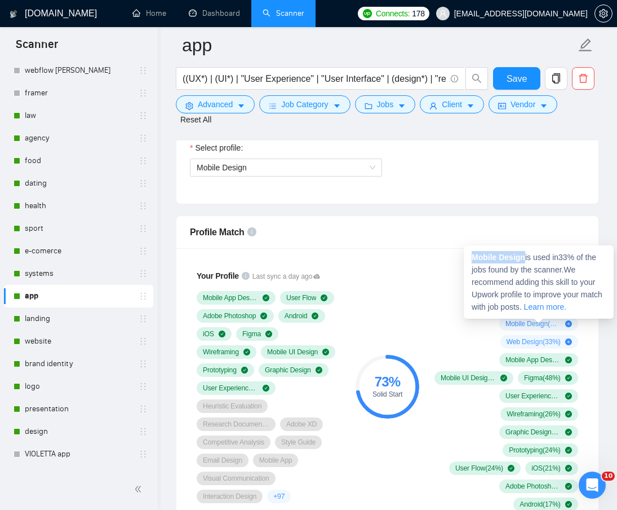
drag, startPoint x: 525, startPoint y: 258, endPoint x: 471, endPoint y: 255, distance: 54.2
click at [471, 255] on div "Mobile Design is used in 33 % of the jobs found by the scanner. We recommend ad…" at bounding box center [539, 281] width 150 height 73
